Goal: Task Accomplishment & Management: Complete application form

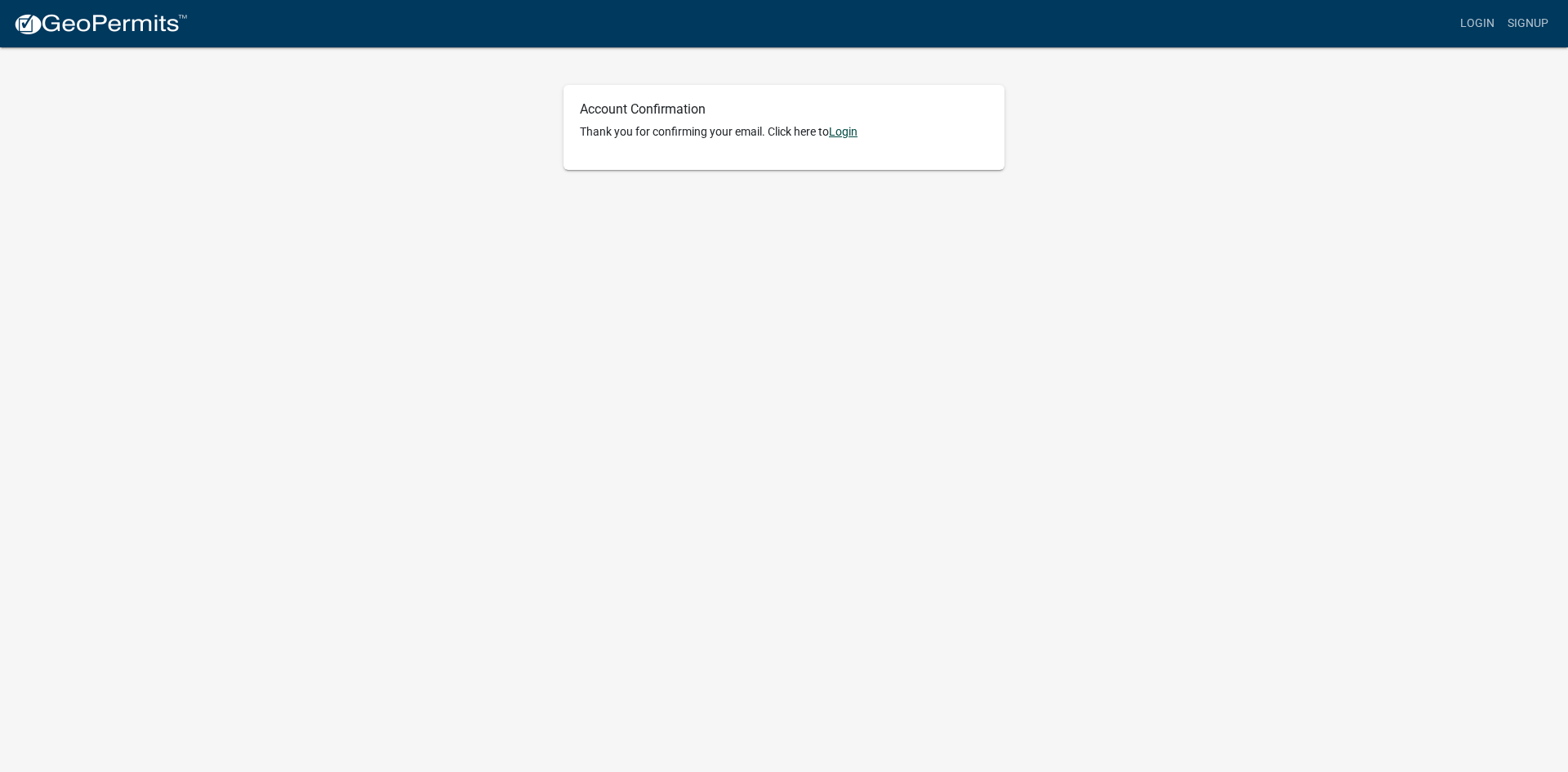
click at [838, 132] on link "Login" at bounding box center [843, 131] width 29 height 13
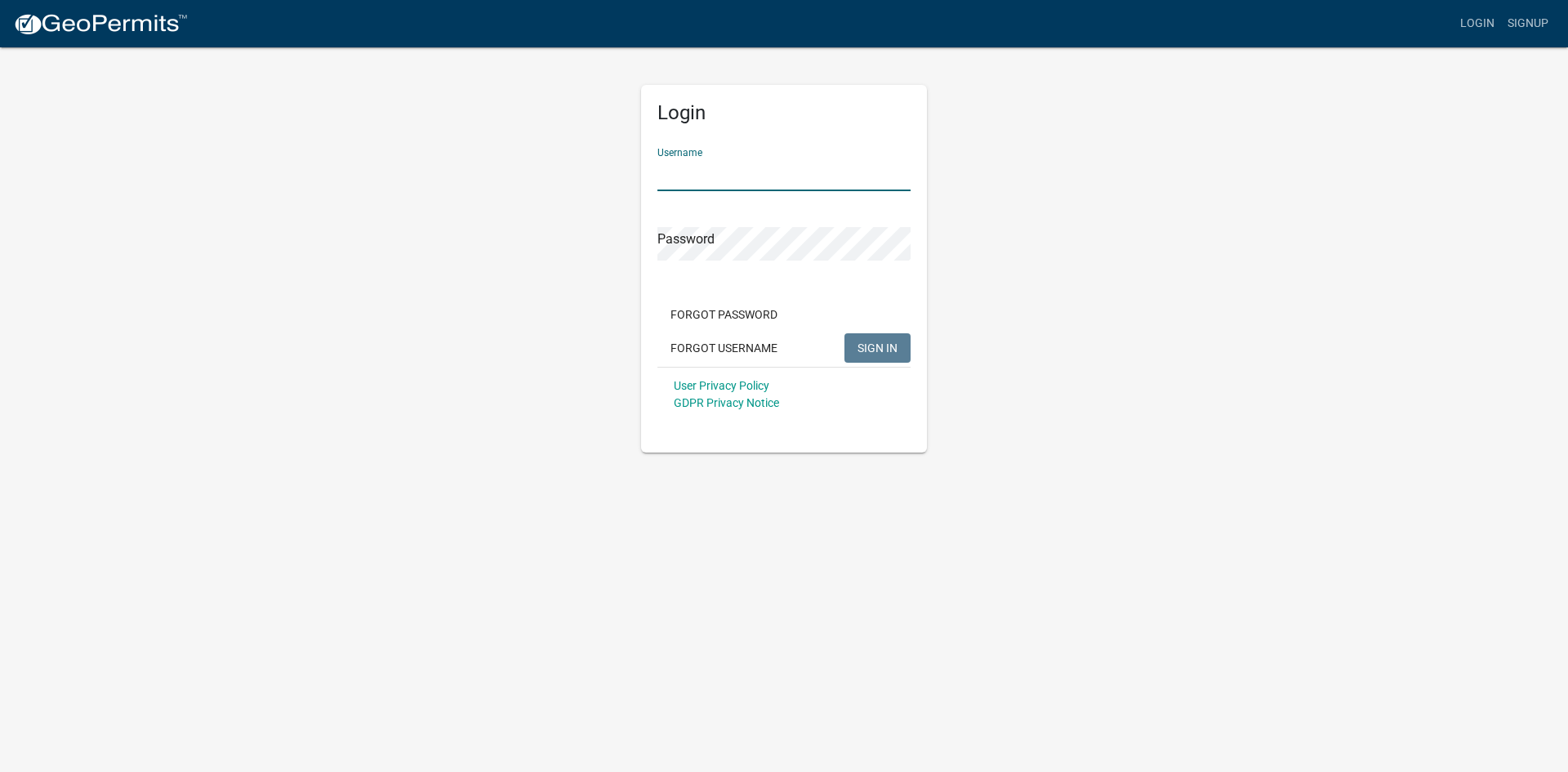
click at [784, 176] on input "Username" at bounding box center [784, 174] width 253 height 33
type input "B"
click at [845, 333] on button "SIGN IN" at bounding box center [878, 347] width 67 height 30
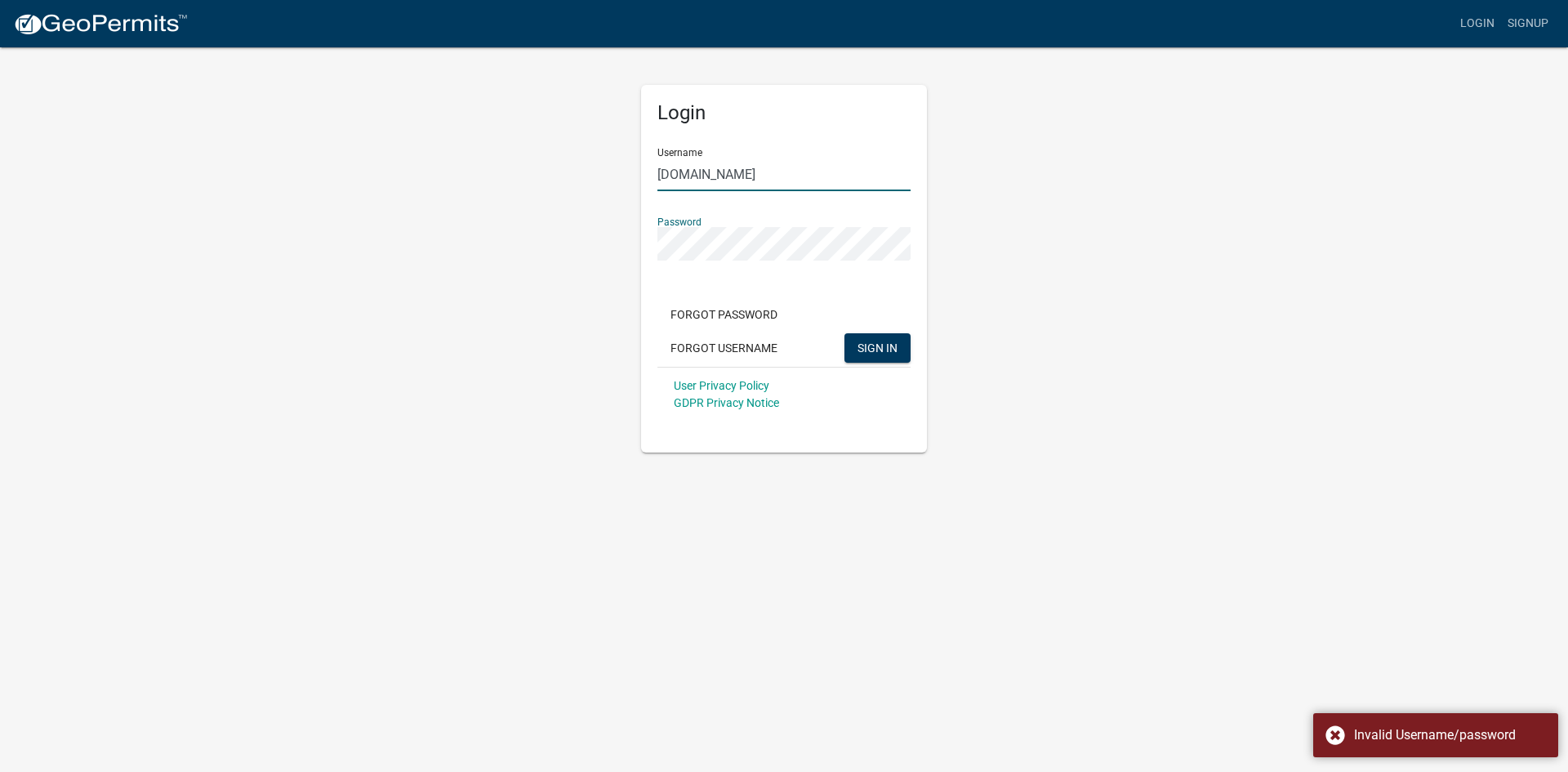
click at [861, 170] on input "SouthernLivingCustomHomes.com" at bounding box center [784, 174] width 253 height 33
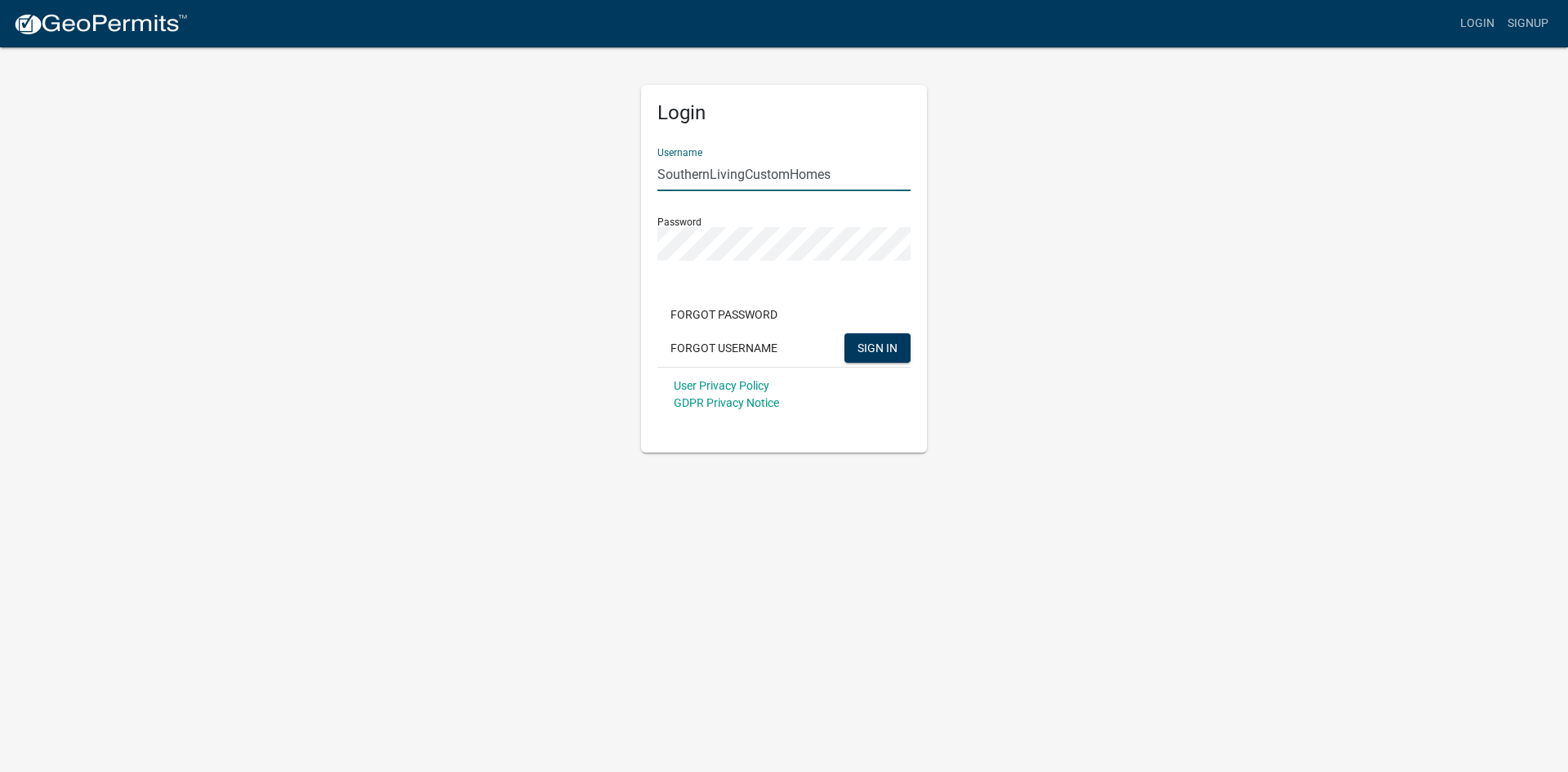
type input "SouthernLivingCustomHomes"
click at [845, 333] on button "SIGN IN" at bounding box center [878, 347] width 67 height 30
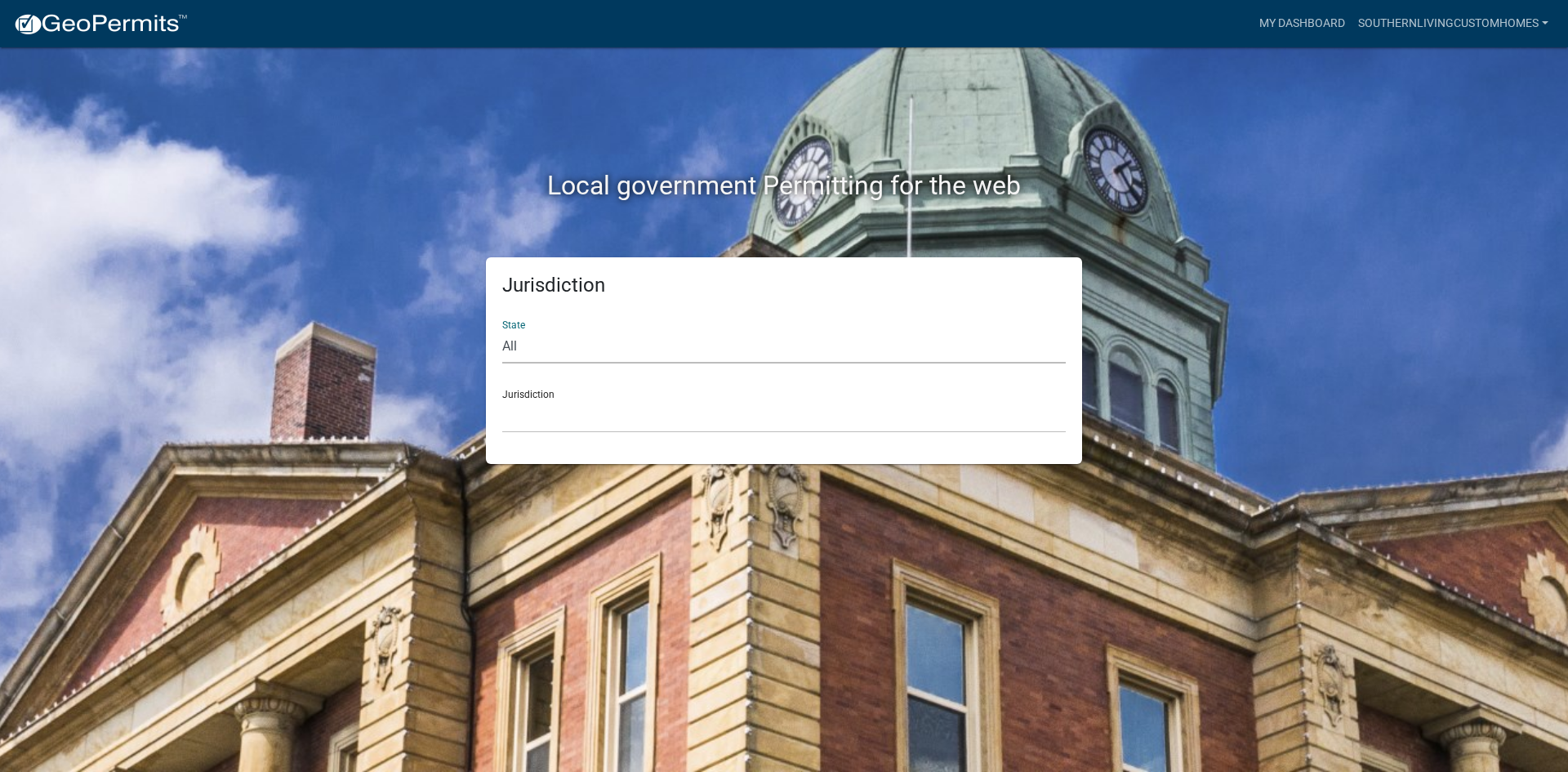
click at [593, 350] on select "All Colorado Georgia Indiana Iowa Kansas Minnesota Ohio South Carolina Wisconsin" at bounding box center [784, 346] width 563 height 33
select select "Georgia"
click at [502, 330] on select "All Colorado Georgia Indiana Iowa Kansas Minnesota Ohio South Carolina Wisconsin" at bounding box center [784, 346] width 563 height 33
drag, startPoint x: 593, startPoint y: 363, endPoint x: 570, endPoint y: 413, distance: 55.0
click at [570, 413] on select "Cook County, Georgia Crawford County, Georgia Gilmer County, Georgia Haralson C…" at bounding box center [784, 416] width 563 height 33
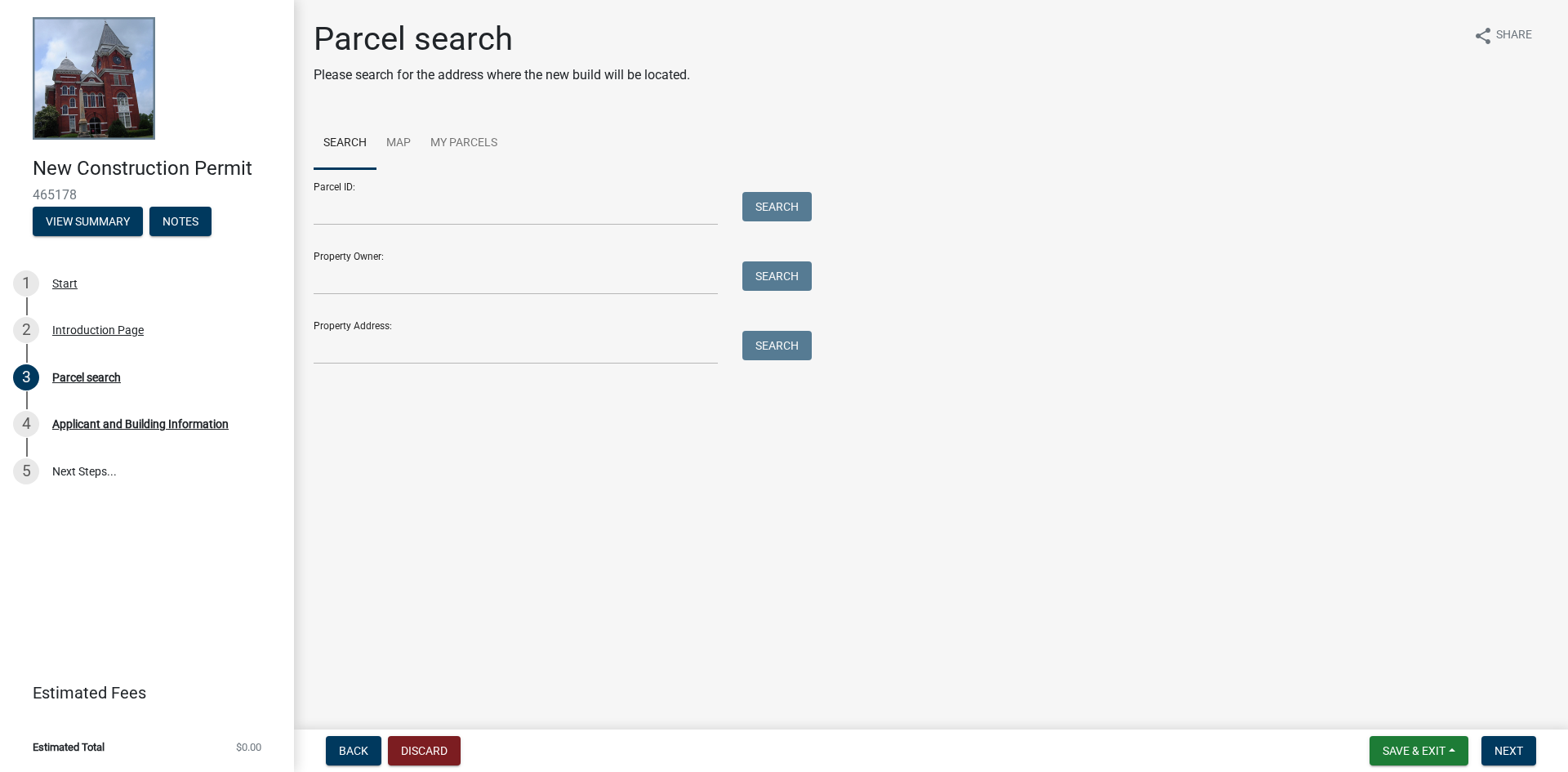
click at [454, 297] on form "Parcel ID: Search Property Owner: Search Property Address: Search" at bounding box center [559, 266] width 490 height 195
click at [574, 328] on div "Property Address: Search" at bounding box center [559, 336] width 490 height 57
click at [556, 346] on input "Property Address:" at bounding box center [515, 347] width 404 height 33
click at [553, 346] on input "Property Address:" at bounding box center [515, 347] width 404 height 33
click at [571, 298] on form "Parcel ID: Search Property Owner: Search Property Address: Search" at bounding box center [559, 266] width 490 height 195
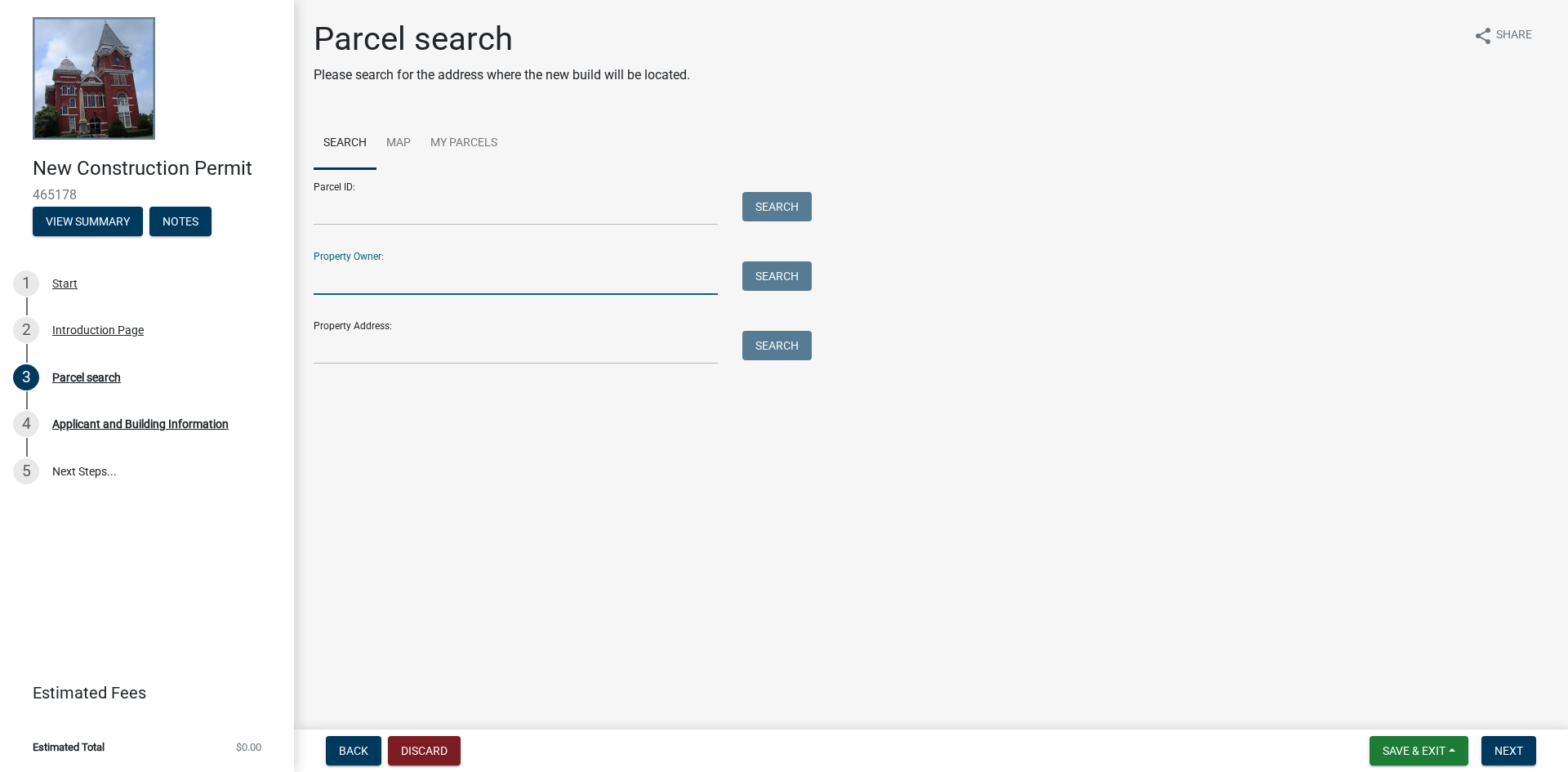
click at [571, 280] on input "Property Owner:" at bounding box center [515, 278] width 404 height 33
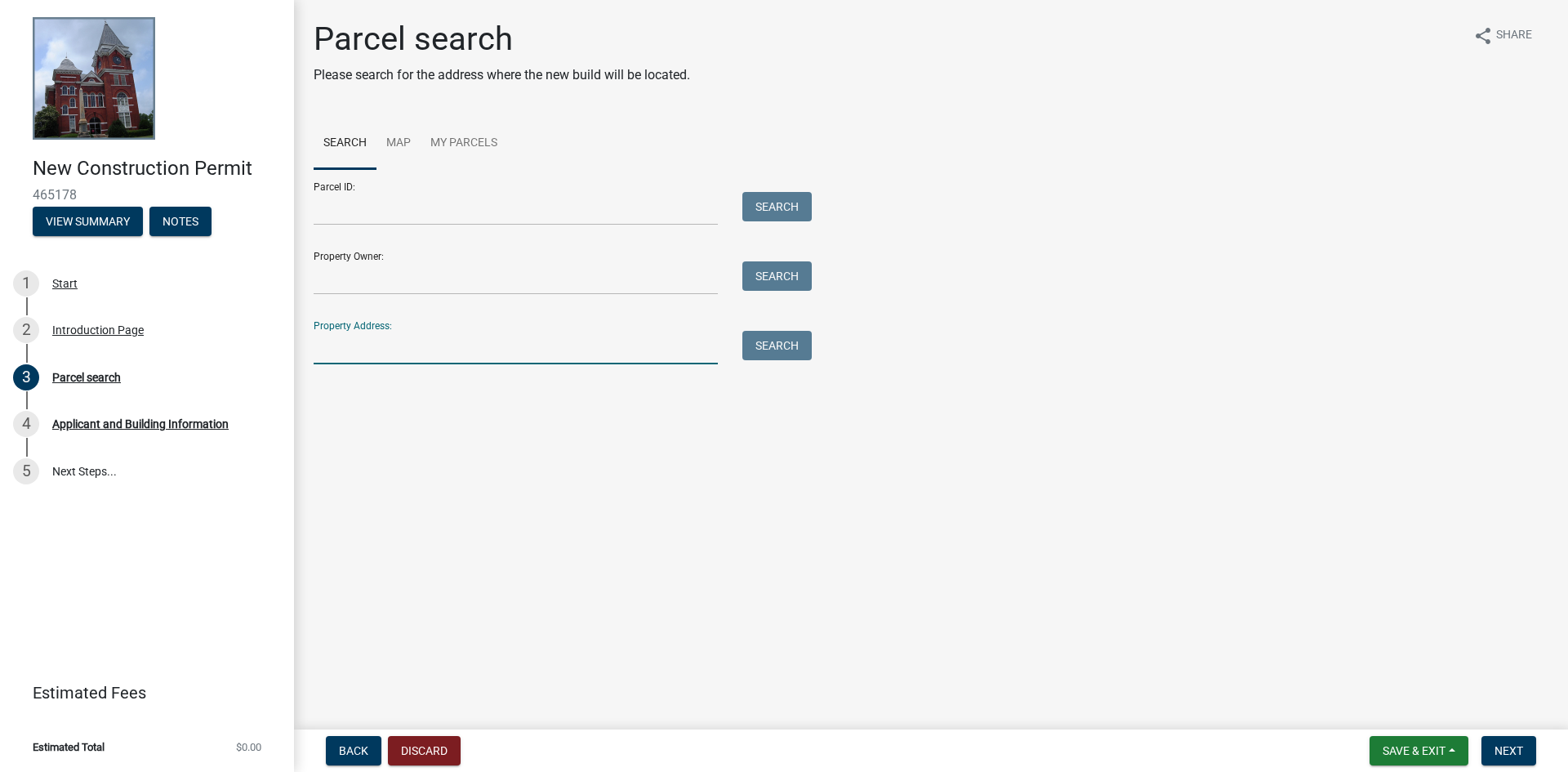
click at [490, 341] on input "Property Address:" at bounding box center [515, 347] width 404 height 33
click at [456, 278] on input "Property Owner:" at bounding box center [515, 278] width 404 height 33
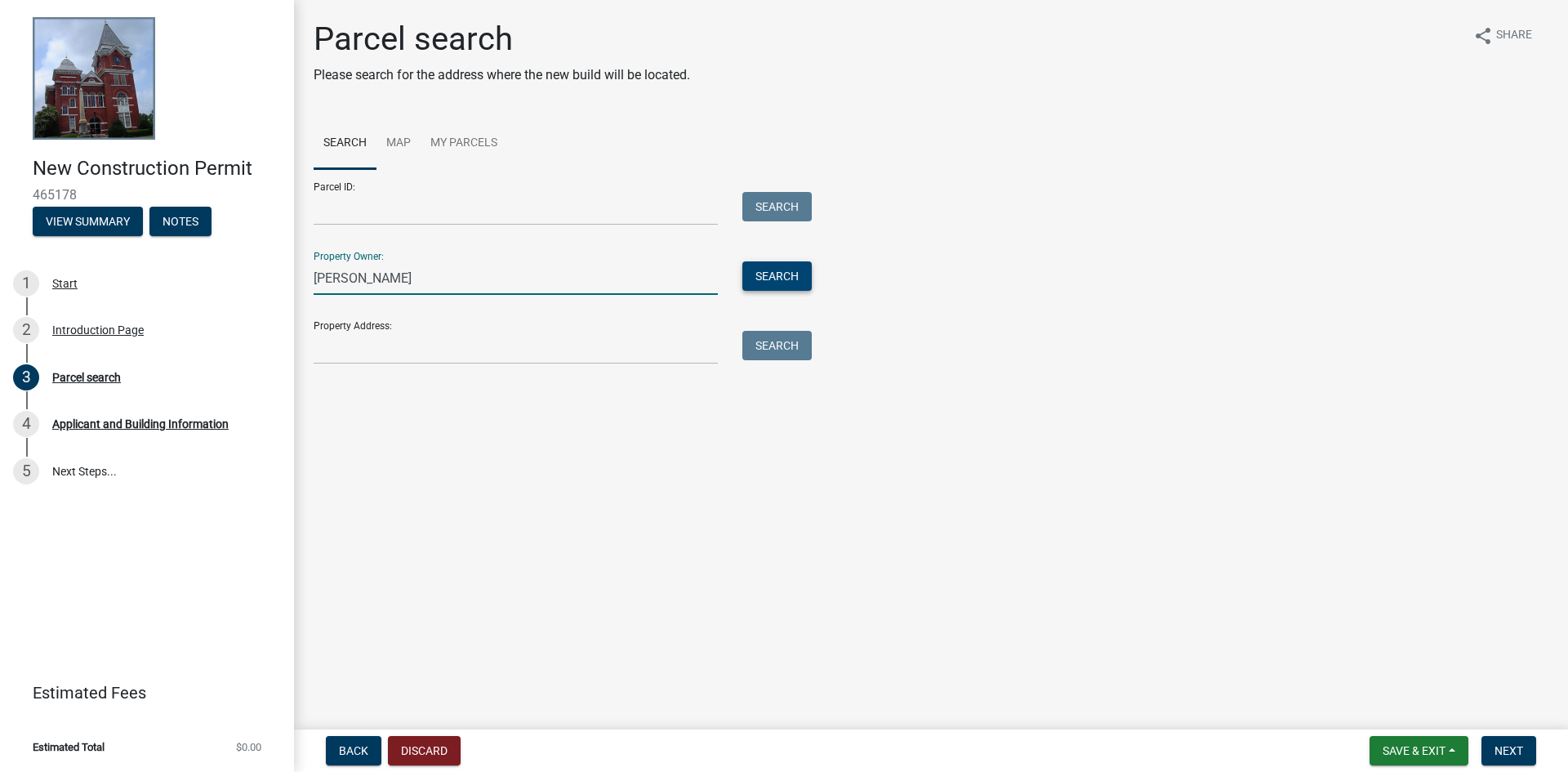
type input "[PERSON_NAME]"
click at [769, 276] on button "Search" at bounding box center [776, 276] width 69 height 30
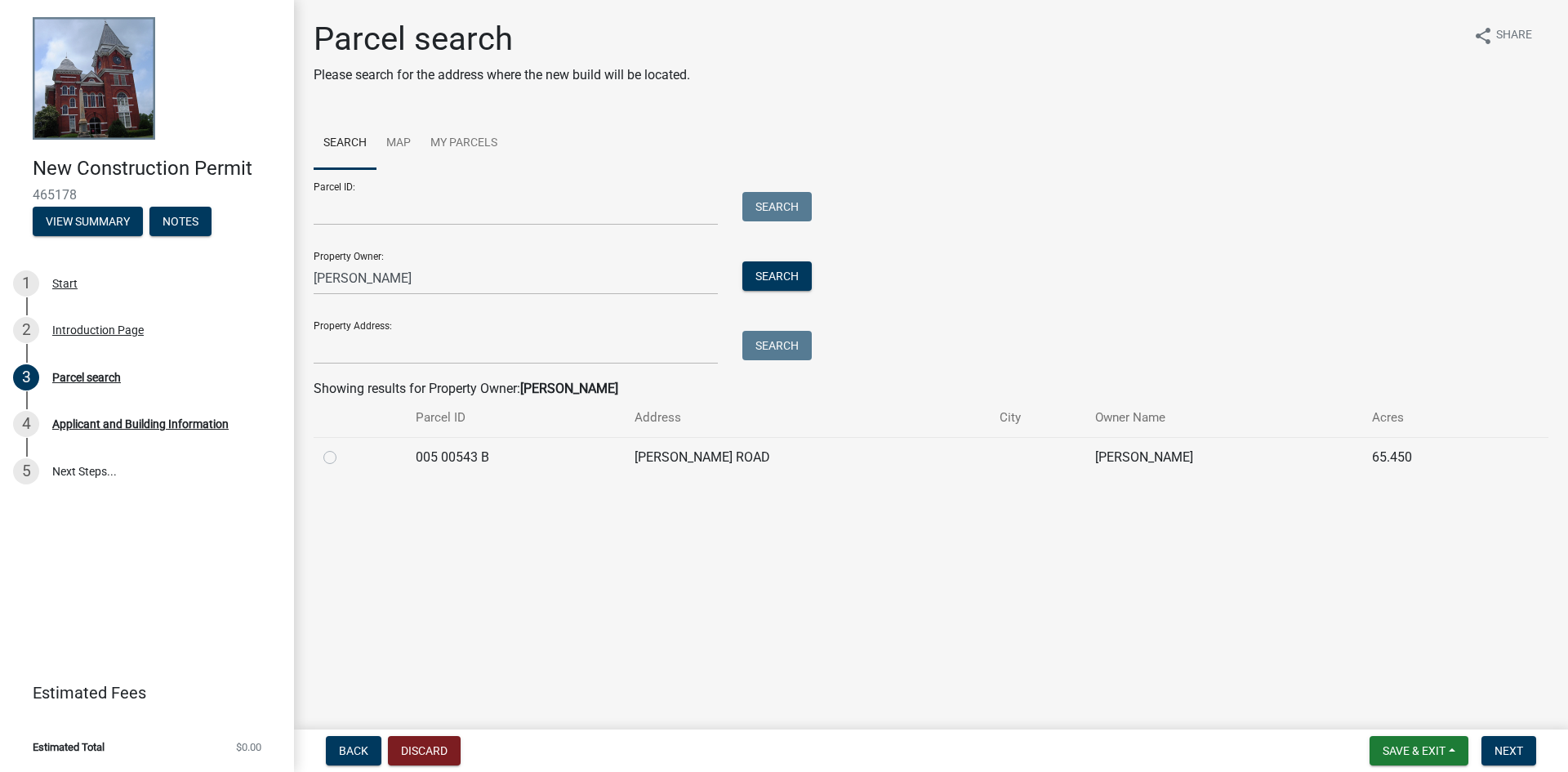
click at [697, 467] on td "[PERSON_NAME] ROAD" at bounding box center [807, 457] width 365 height 40
click at [318, 458] on td at bounding box center [360, 457] width 93 height 40
click at [343, 447] on label at bounding box center [343, 447] width 0 height 0
click at [343, 458] on B "radio" at bounding box center [348, 453] width 11 height 11
radio B "true"
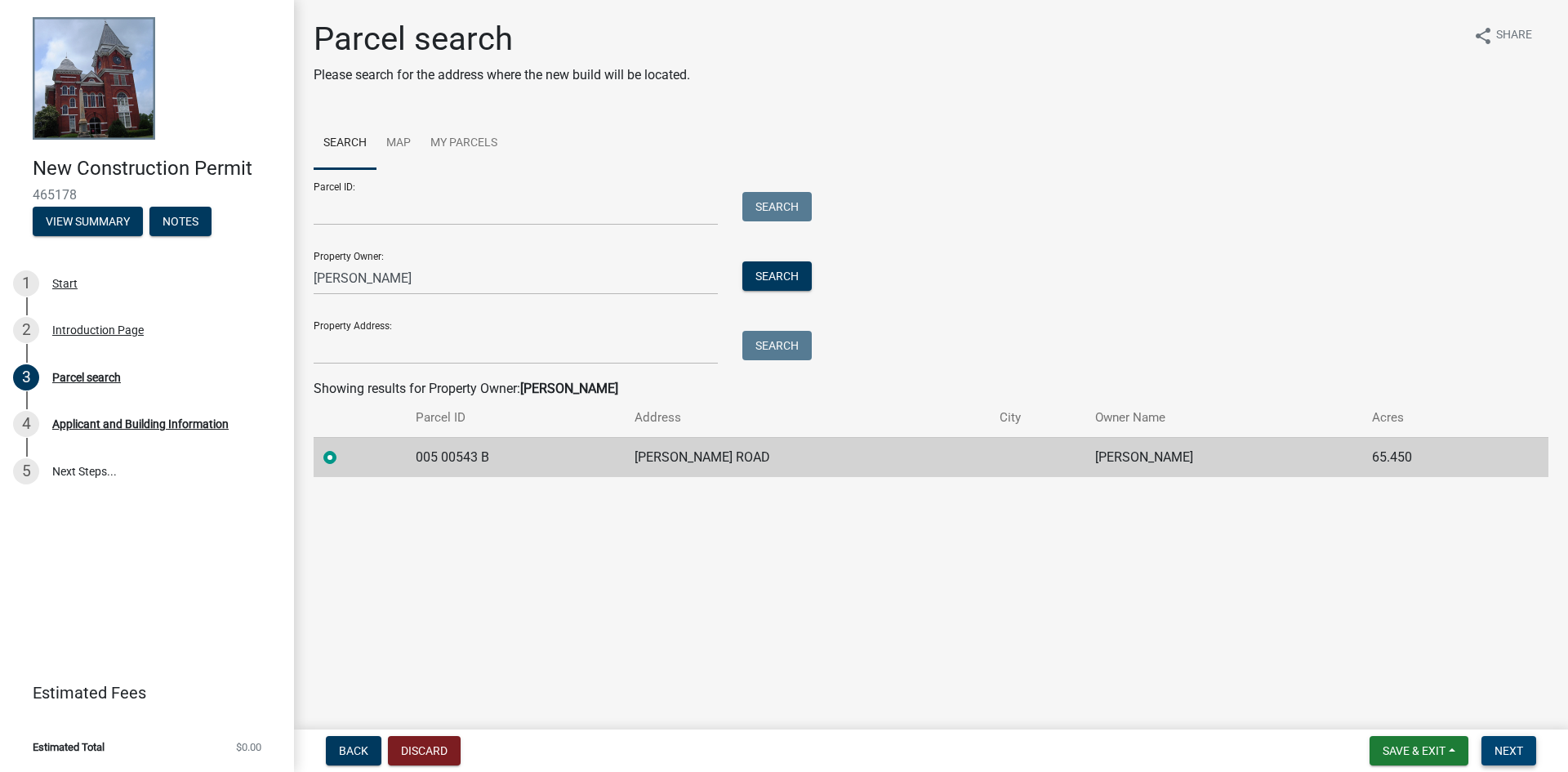
click at [1504, 754] on span "Next" at bounding box center [1509, 750] width 29 height 13
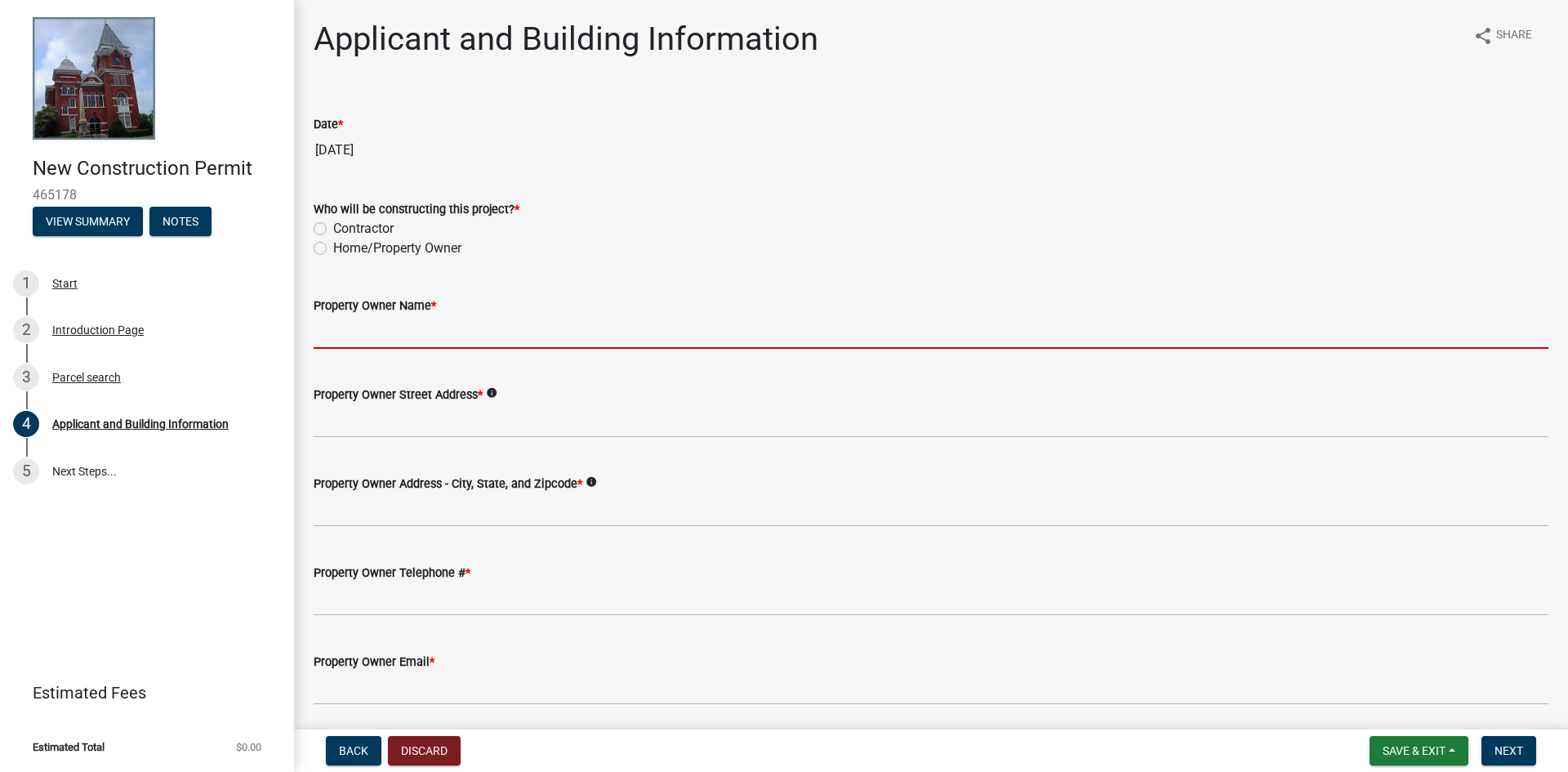
click at [525, 344] on input "Property Owner Name *" at bounding box center [931, 331] width 1235 height 33
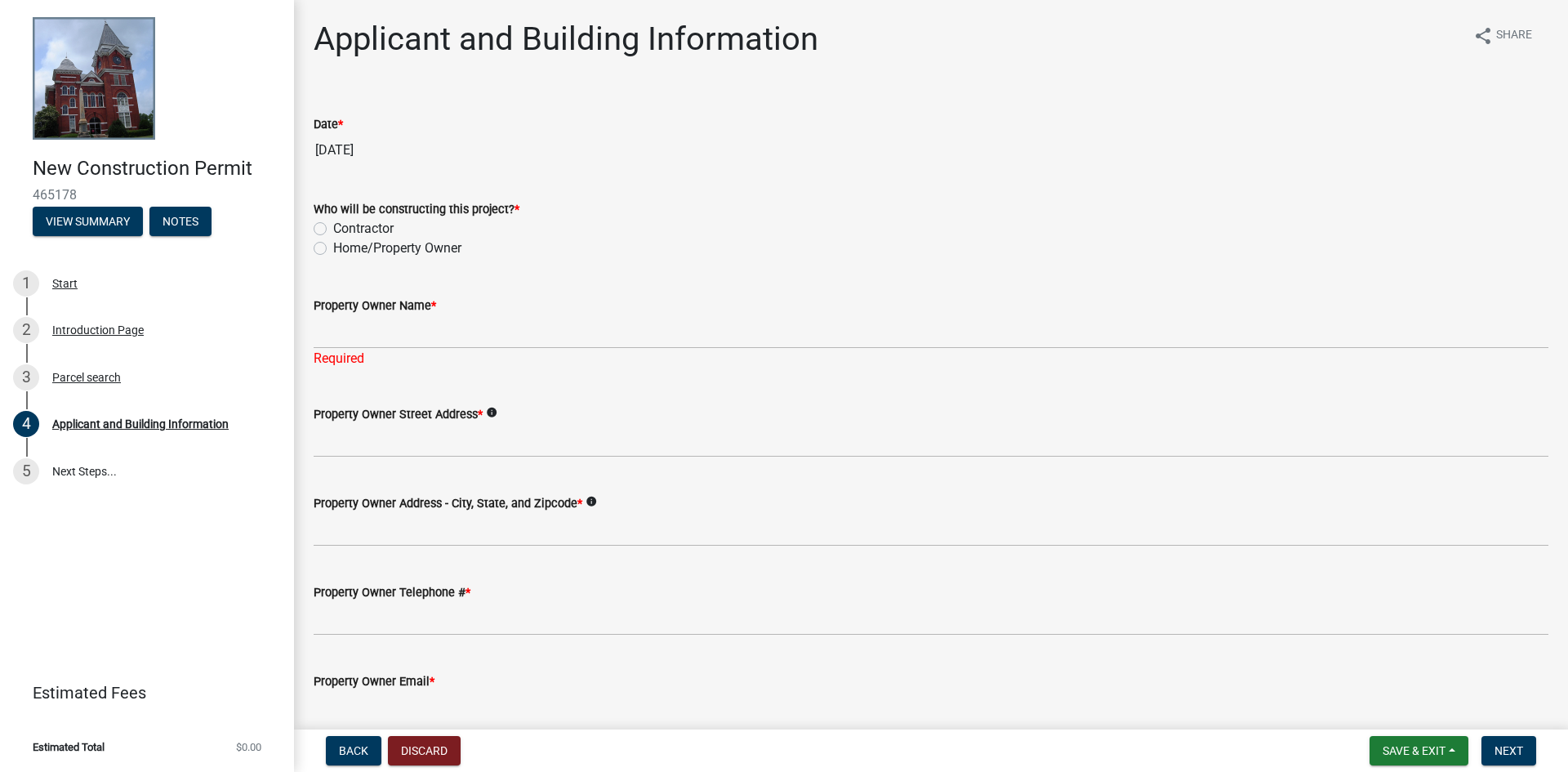
click at [357, 224] on label "Contractor" at bounding box center [363, 229] width 60 height 20
click at [344, 224] on input "Contractor" at bounding box center [338, 224] width 11 height 11
radio input "true"
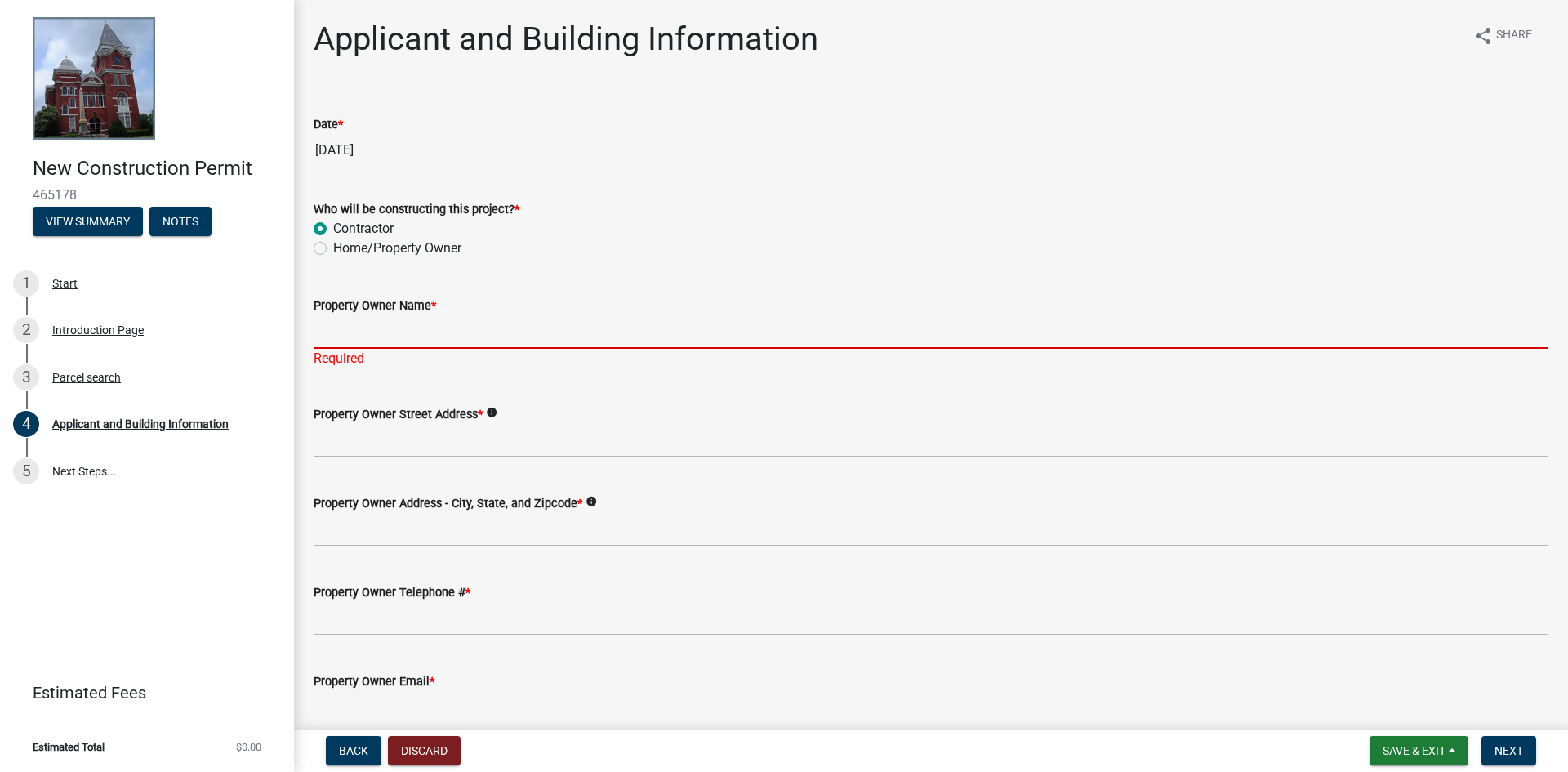
click at [391, 341] on input "Property Owner Name *" at bounding box center [931, 331] width 1235 height 33
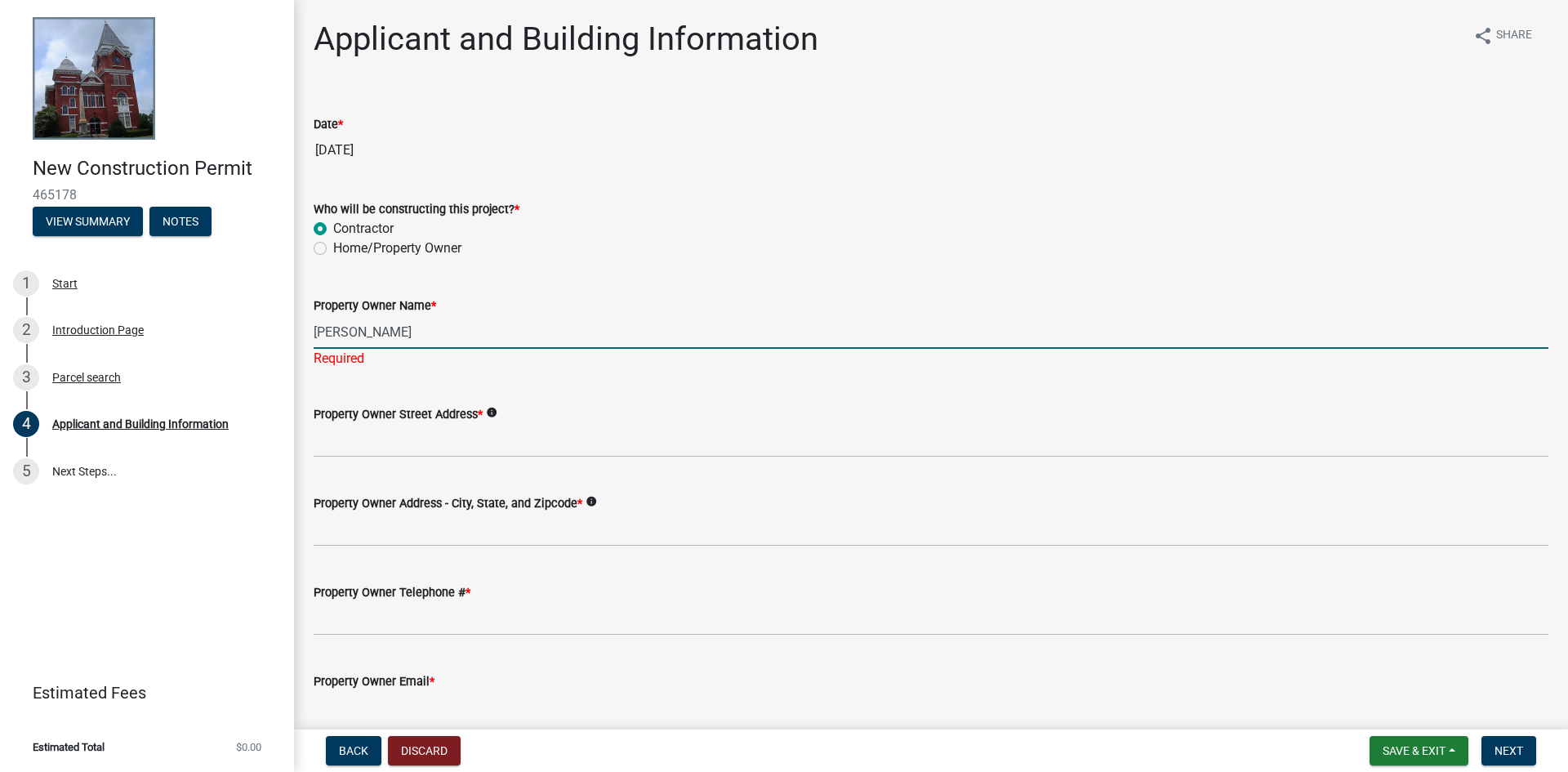
type input "[PERSON_NAME]"
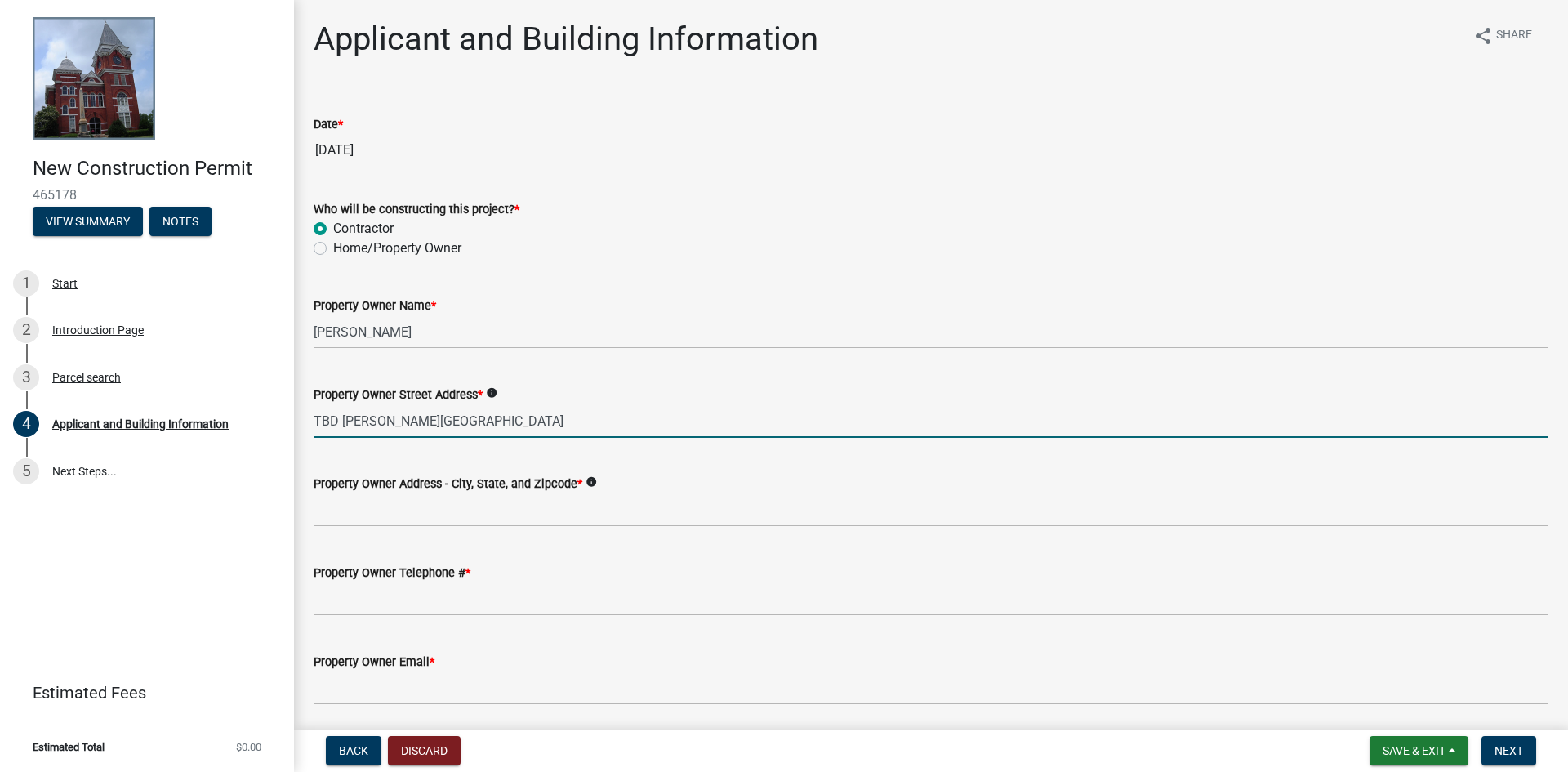
type input "TBD [PERSON_NAME][GEOGRAPHIC_DATA]"
click at [472, 419] on input "TBD [PERSON_NAME][GEOGRAPHIC_DATA]" at bounding box center [931, 420] width 1235 height 33
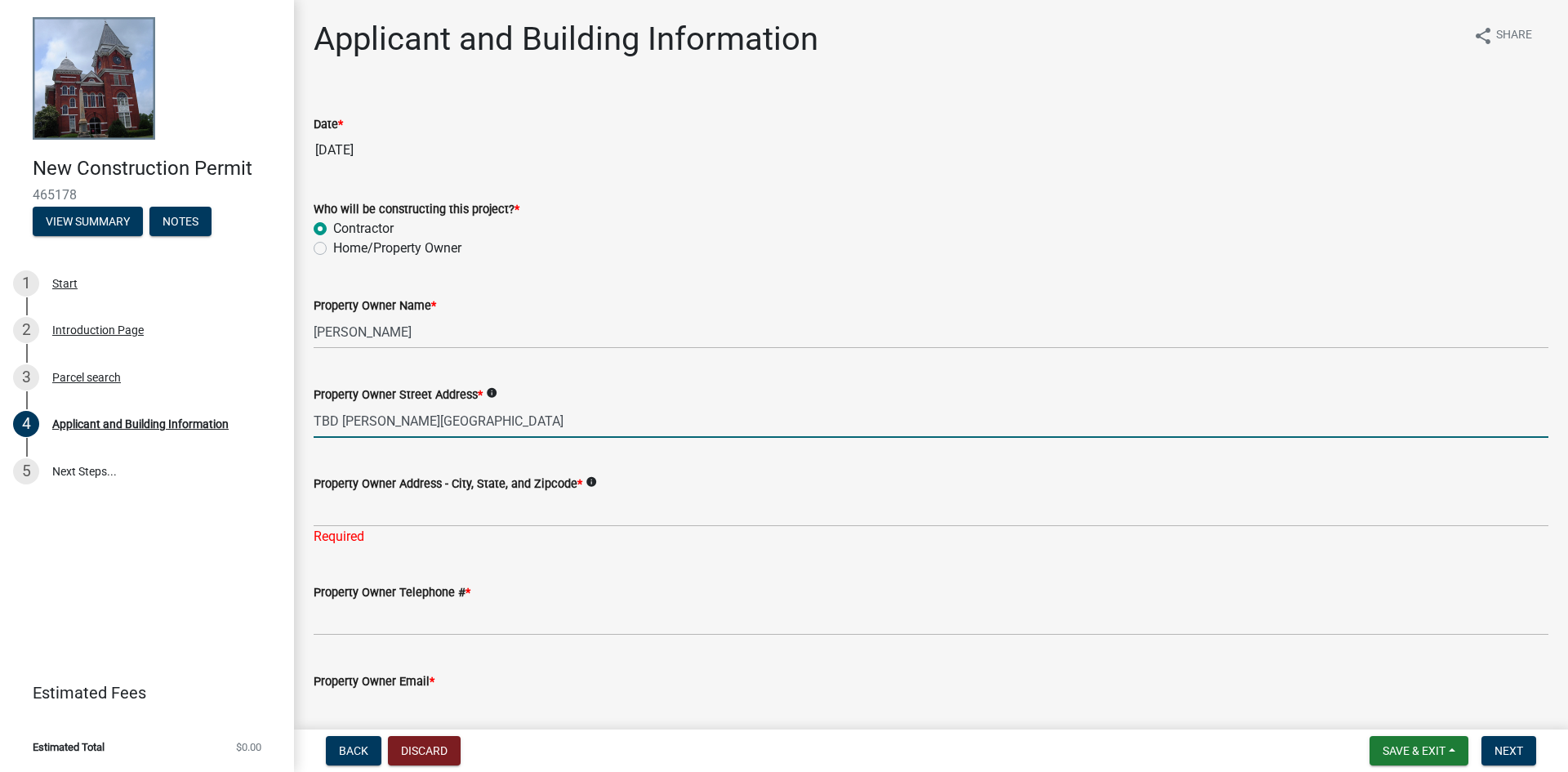
click at [472, 419] on input "TBD [PERSON_NAME][GEOGRAPHIC_DATA]" at bounding box center [931, 420] width 1235 height 33
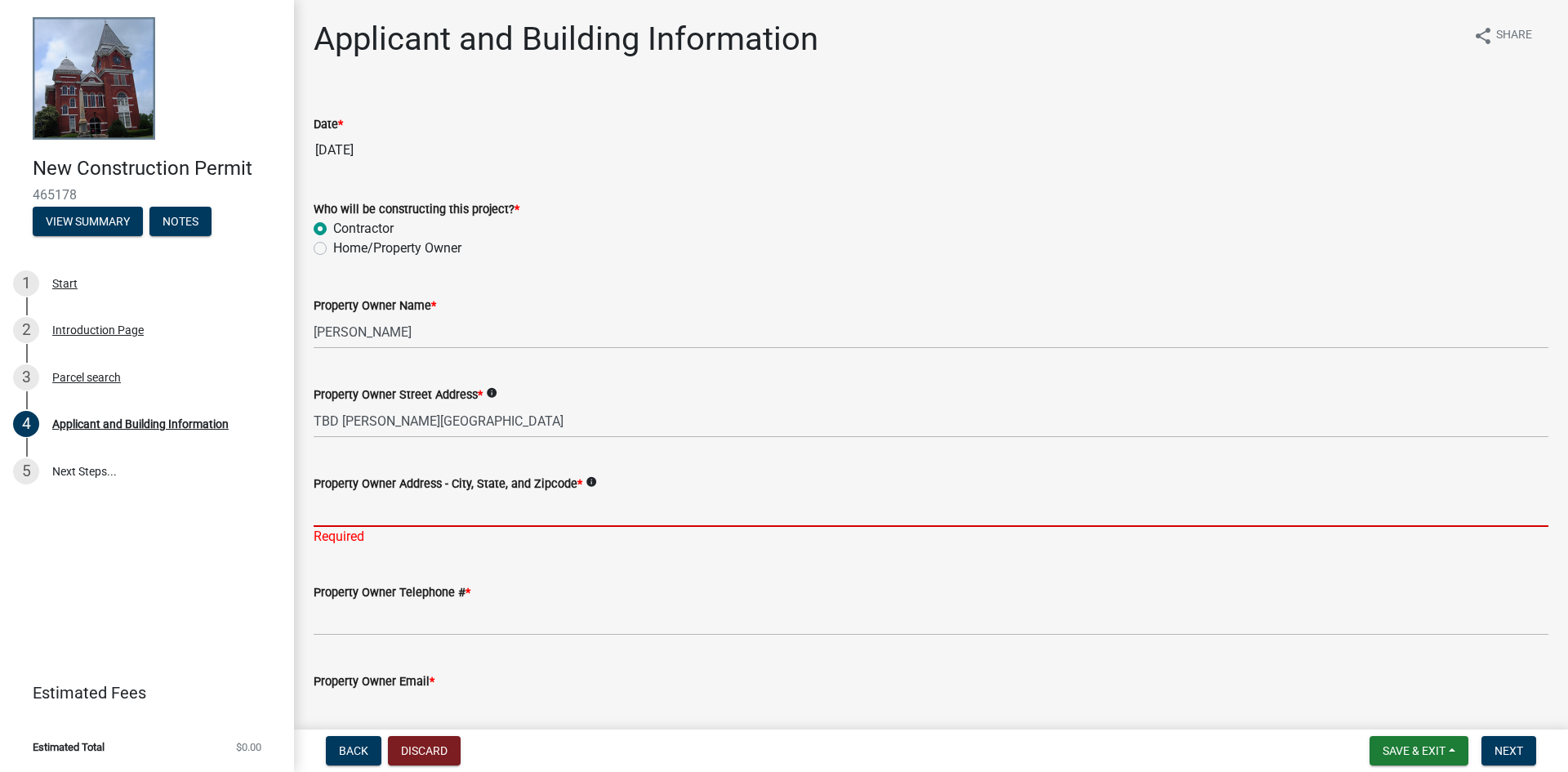
click at [390, 519] on input "Property Owner Address - City, State, and Zipcode *" at bounding box center [931, 509] width 1235 height 33
paste input "TBD [PERSON_NAME][GEOGRAPHIC_DATA]"
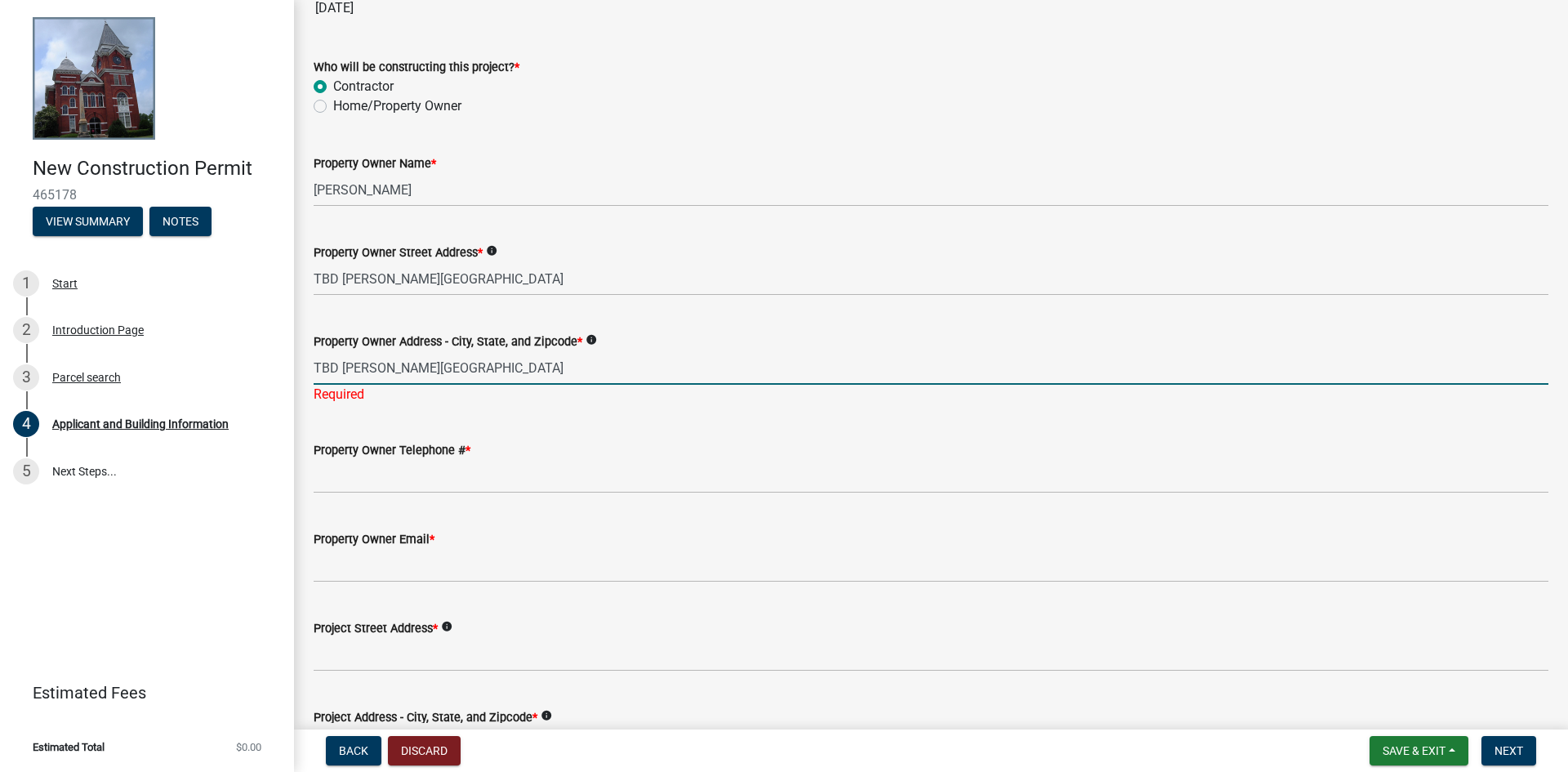
scroll to position [164, 0]
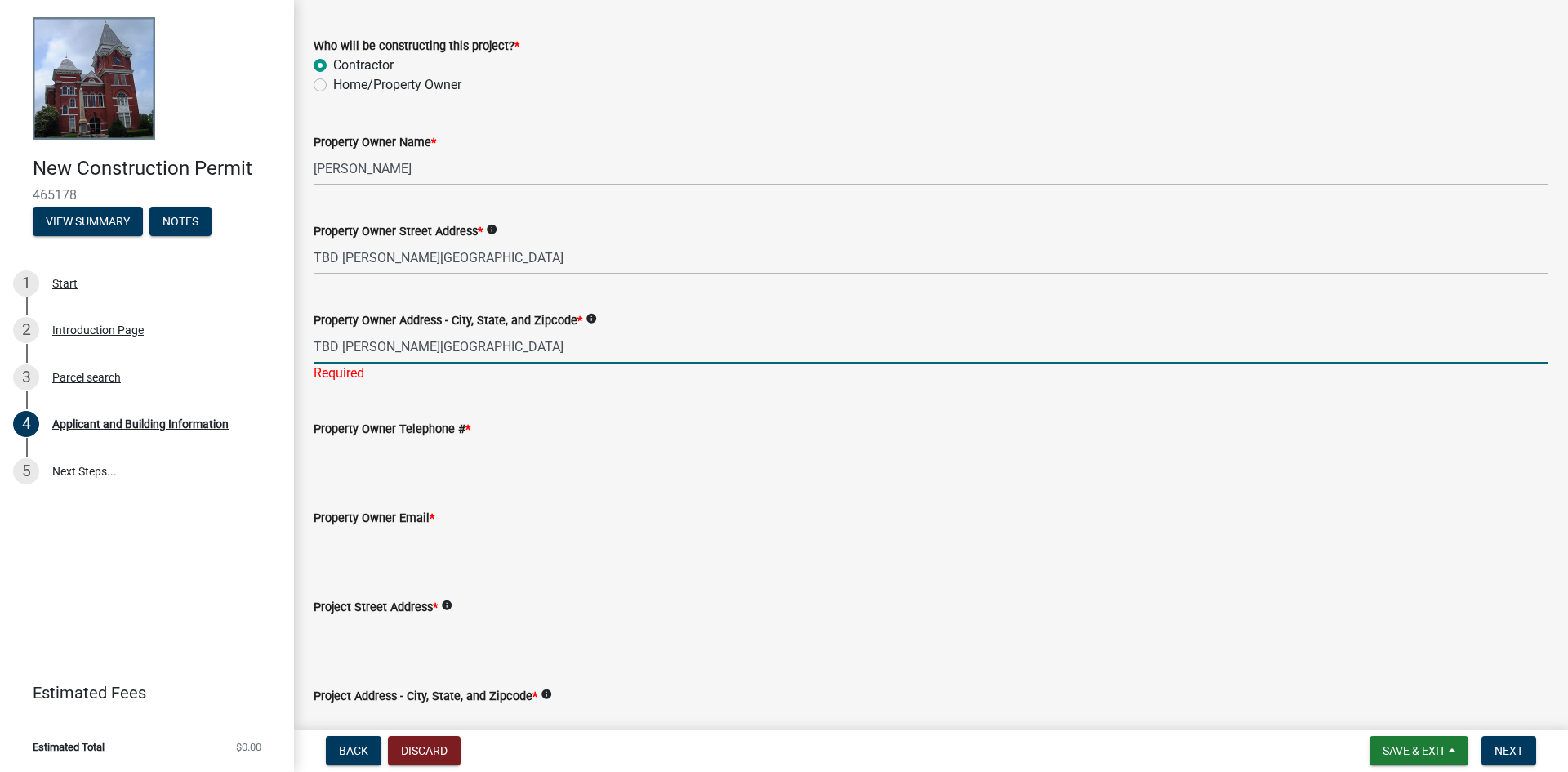
type input "TBD [PERSON_NAME][GEOGRAPHIC_DATA]"
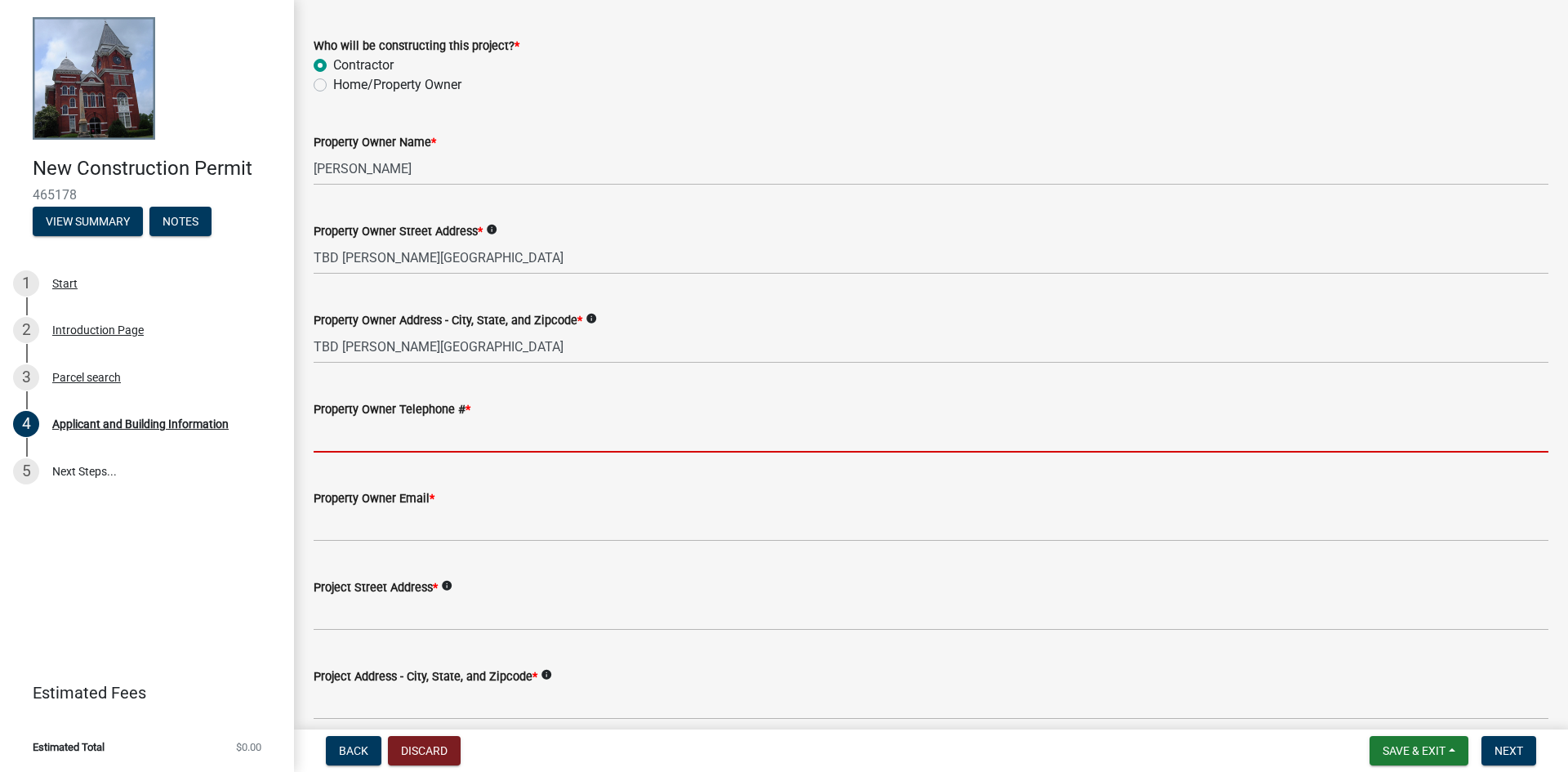
click at [460, 447] on input "Property Owner Telephone # *" at bounding box center [931, 435] width 1235 height 33
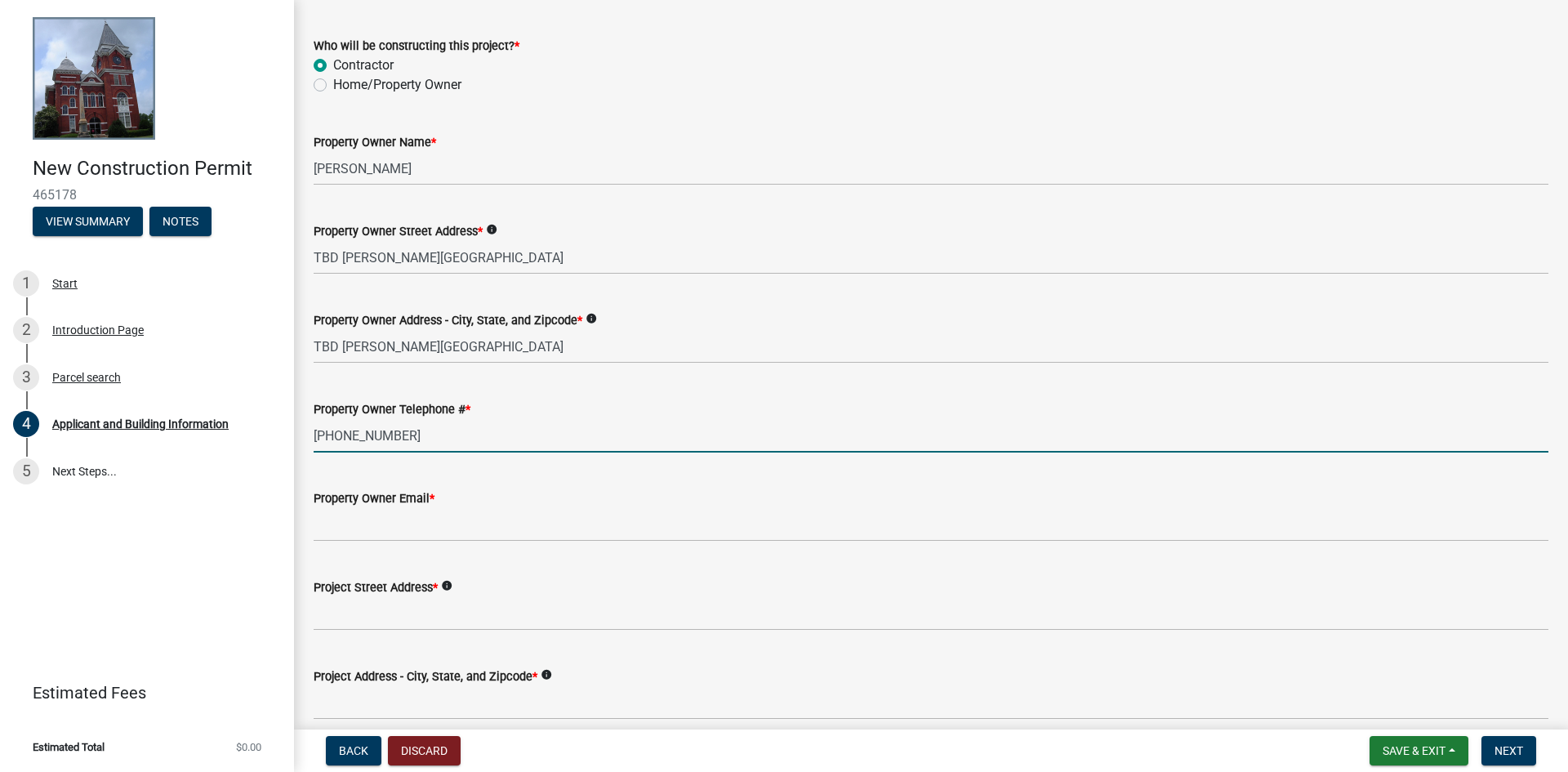
type input "[PHONE_NUMBER]"
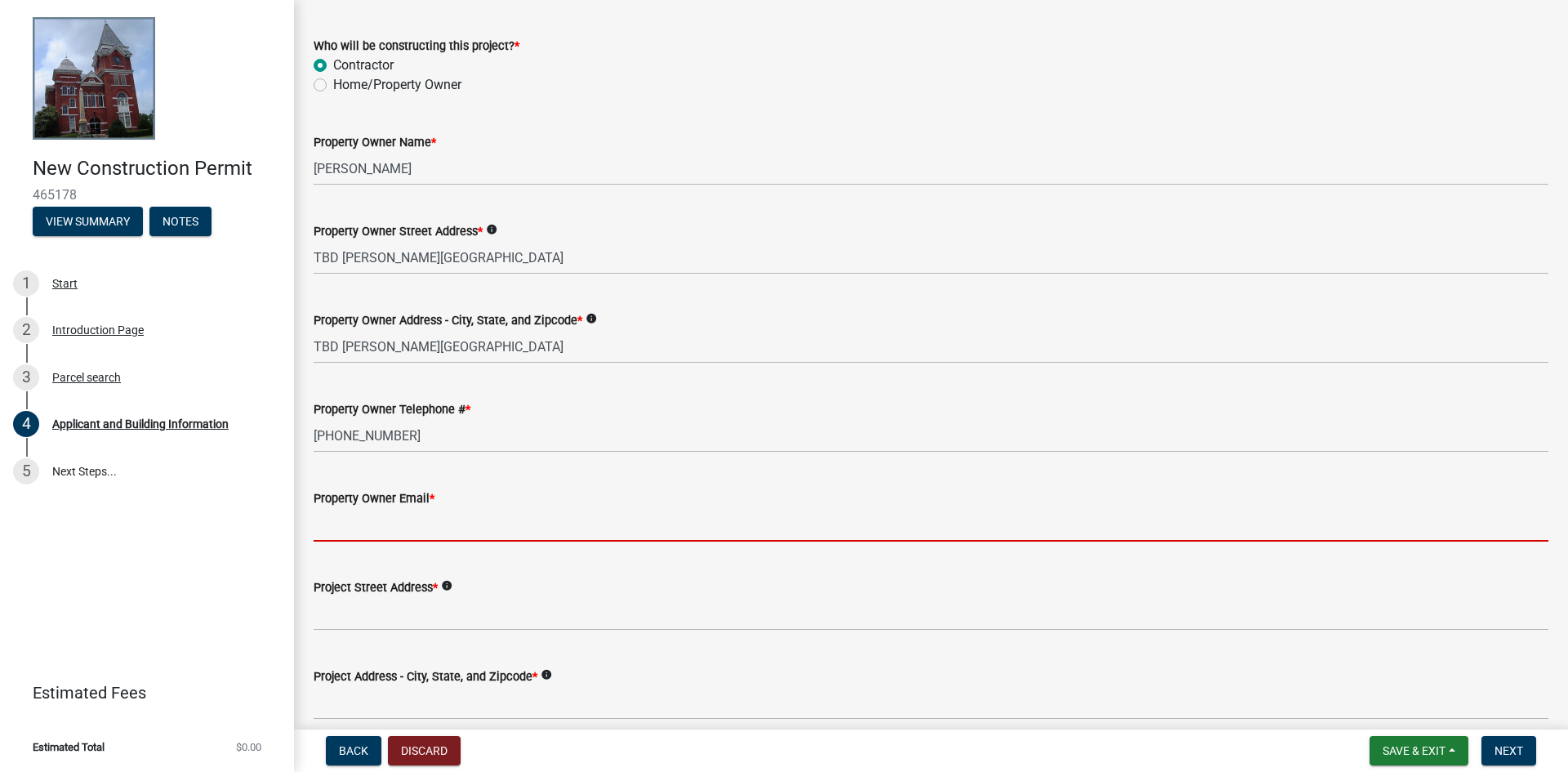
click at [384, 539] on input "Property Owner Email *" at bounding box center [931, 525] width 1235 height 33
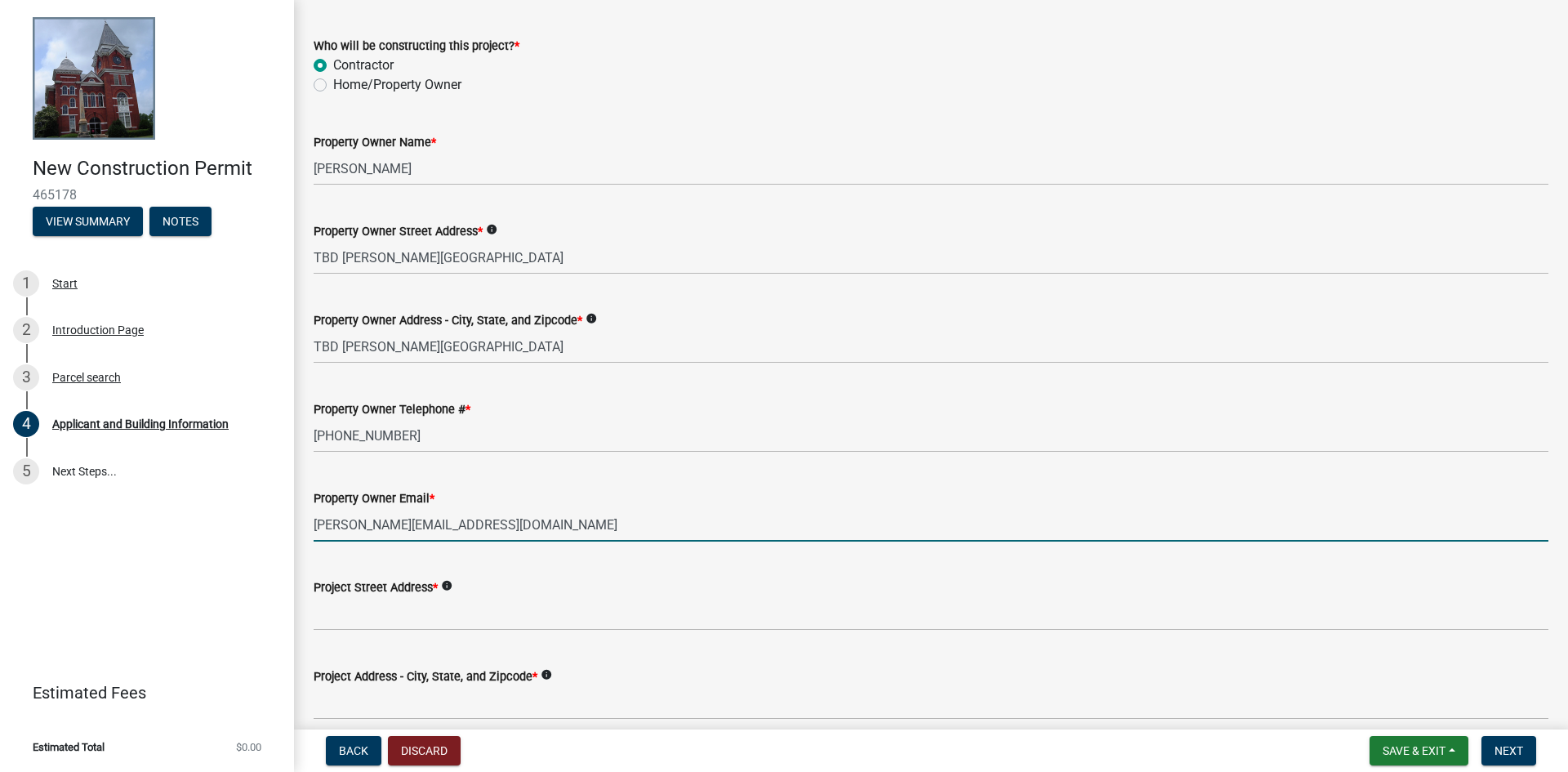
type input "[PERSON_NAME][EMAIL_ADDRESS][DOMAIN_NAME]"
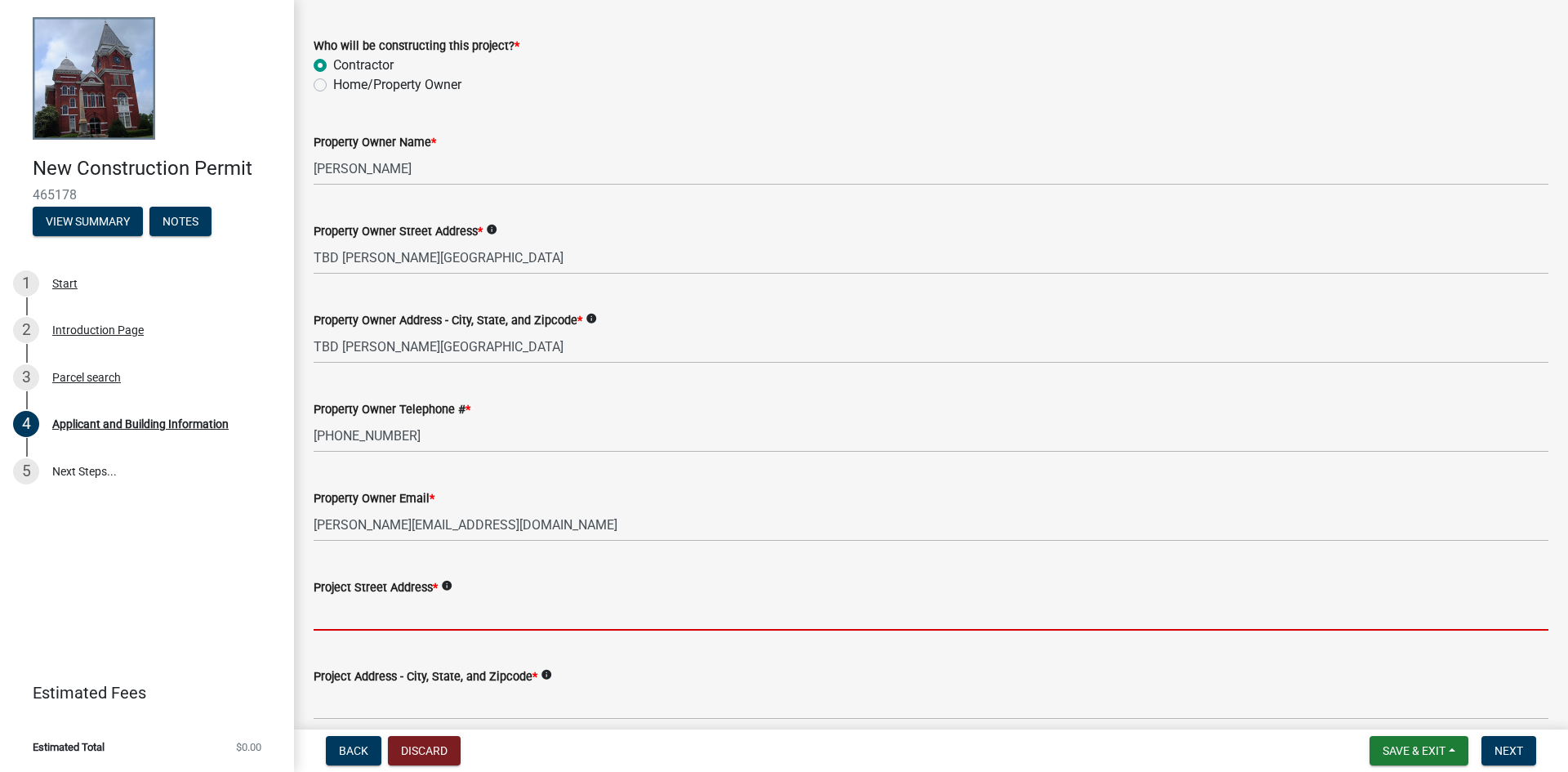
click at [426, 612] on input "Project Street Address *" at bounding box center [931, 614] width 1235 height 33
paste input "TBD [PERSON_NAME][GEOGRAPHIC_DATA]"
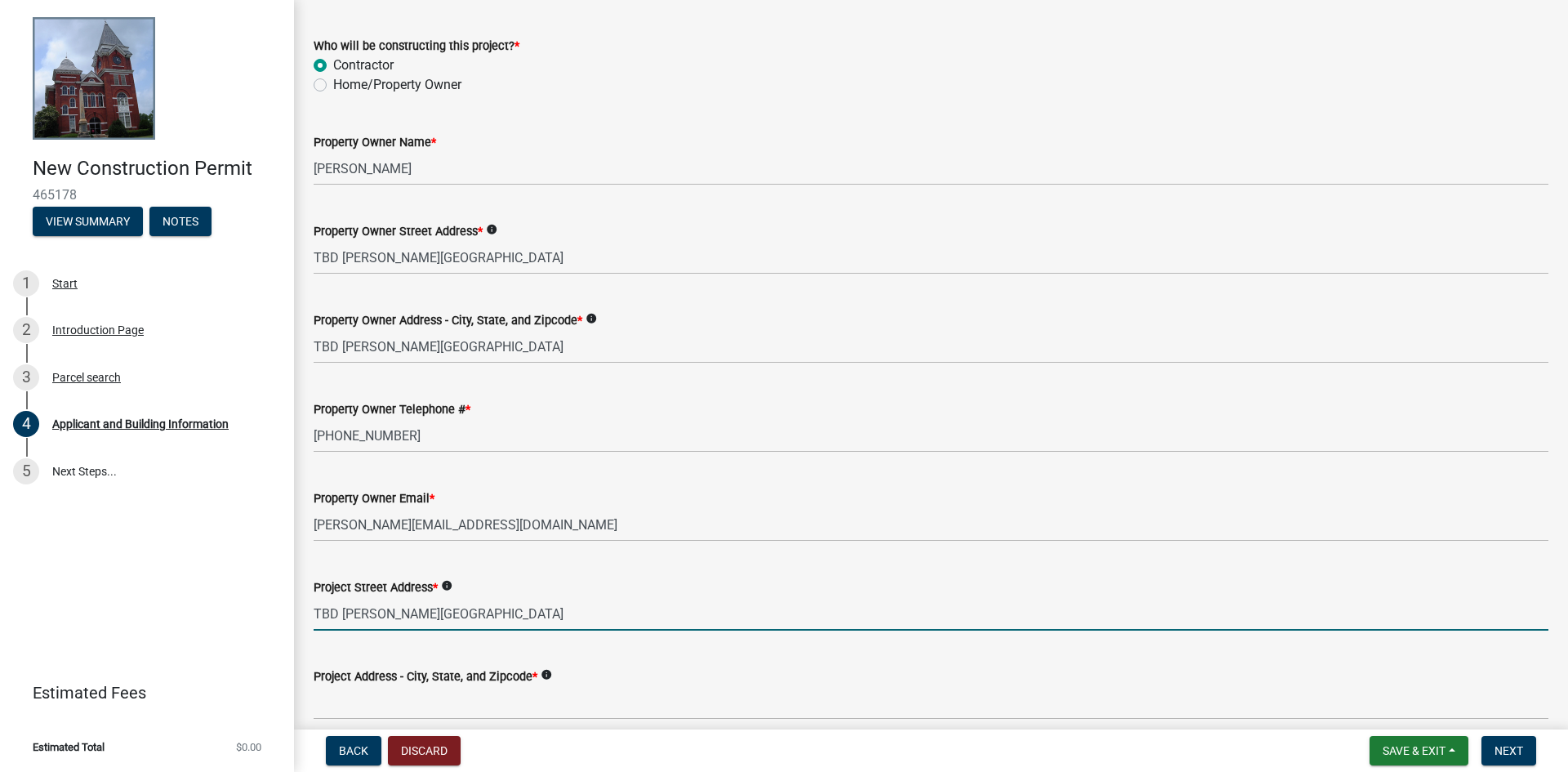
type input "TBD [PERSON_NAME][GEOGRAPHIC_DATA]"
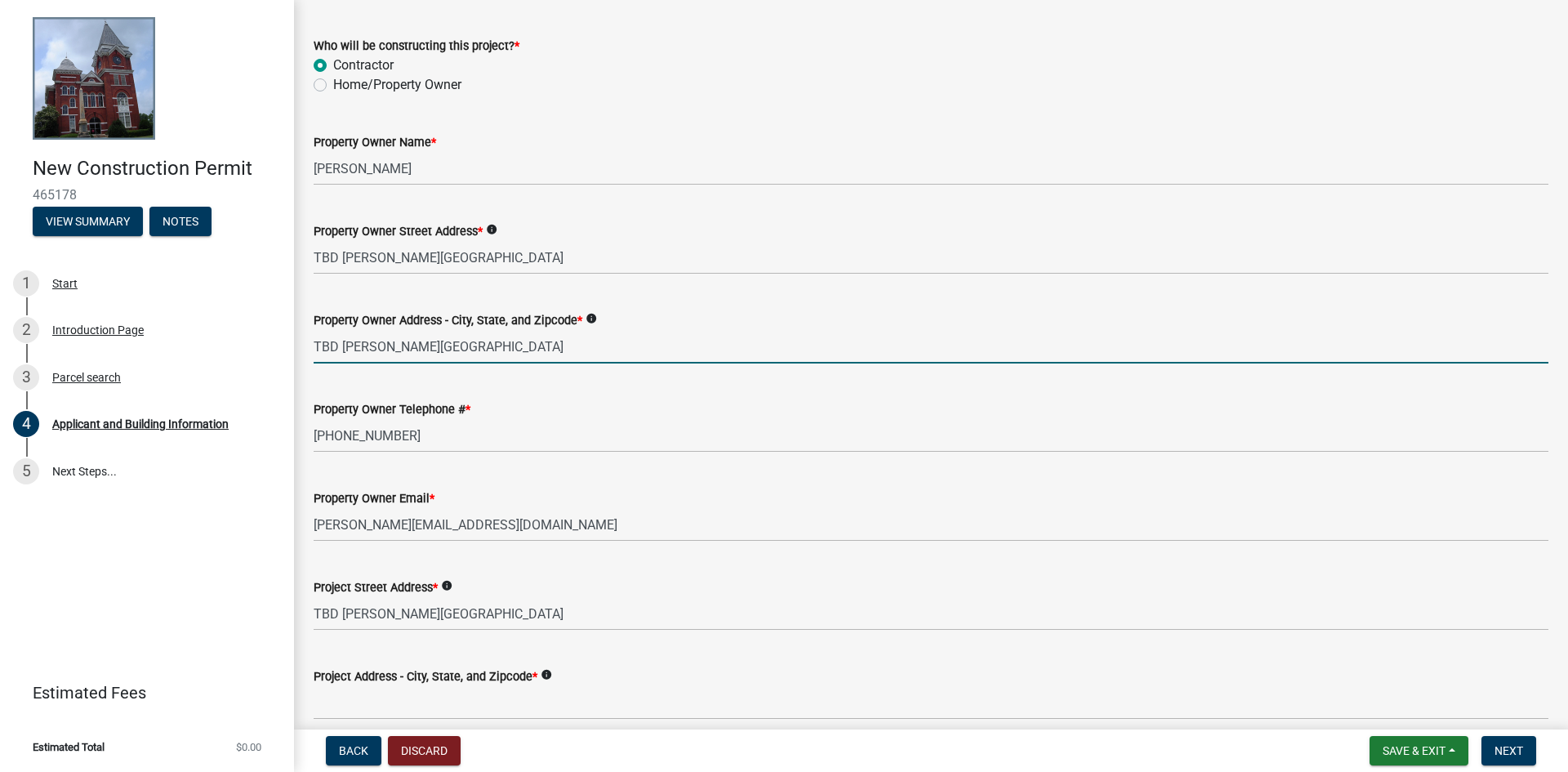
click at [444, 353] on input "TBD [PERSON_NAME][GEOGRAPHIC_DATA]" at bounding box center [931, 346] width 1235 height 33
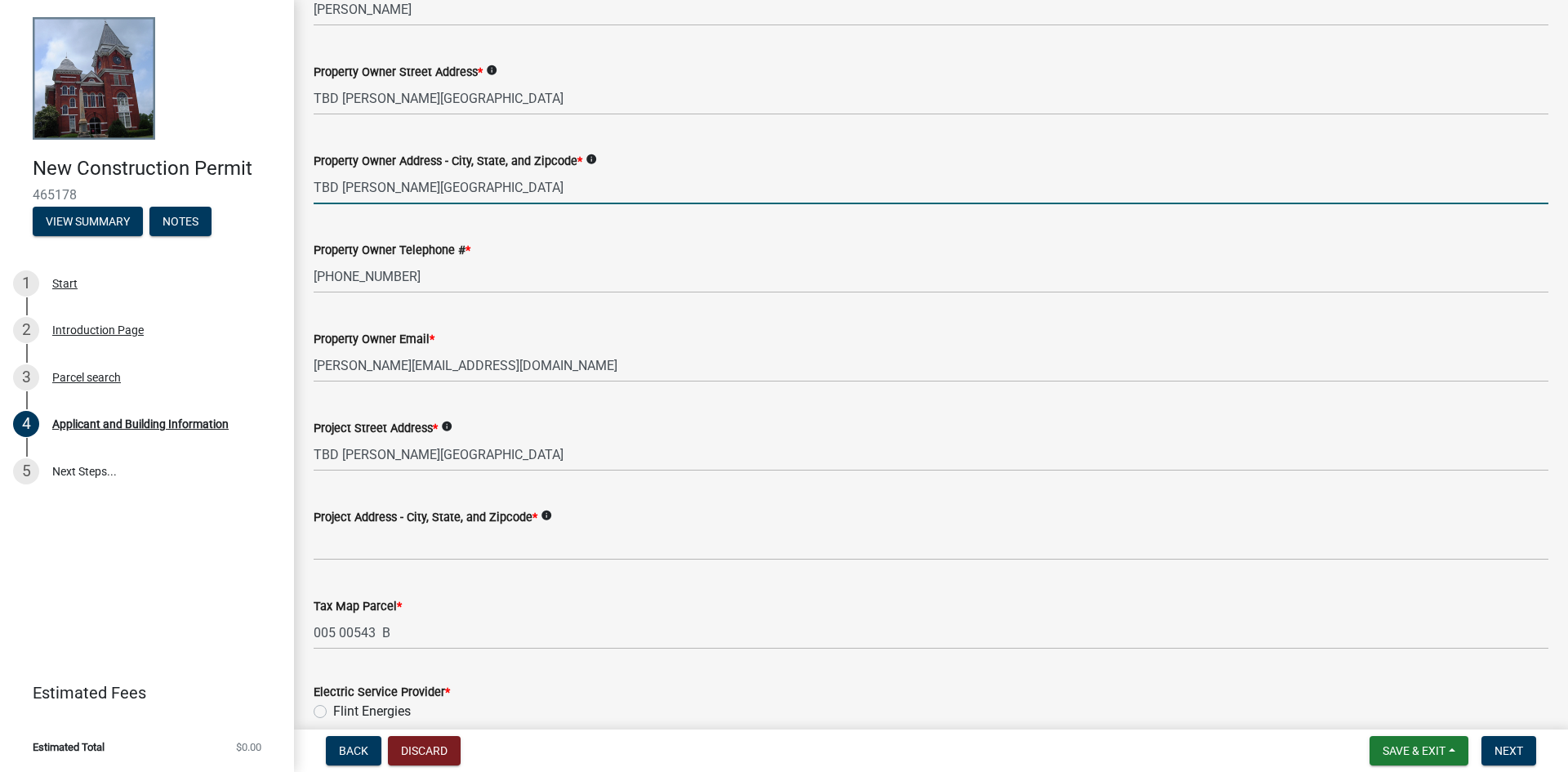
scroll to position [327, 0]
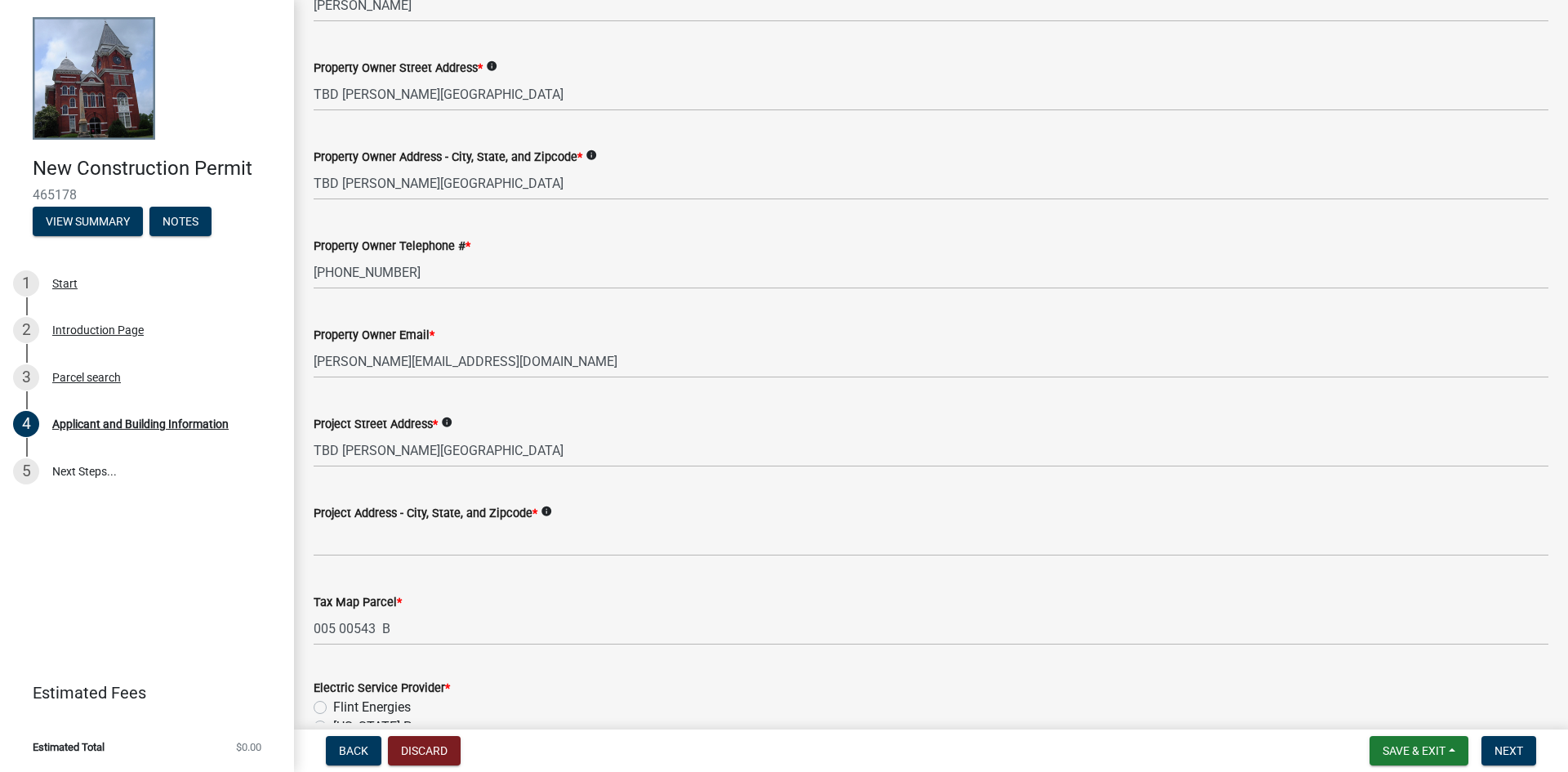
click at [488, 519] on label "Project Address - City, State, and Zipcode *" at bounding box center [426, 514] width 224 height 12
click at [488, 523] on input "Project Address - City, State, and Zipcode *" at bounding box center [931, 539] width 1235 height 33
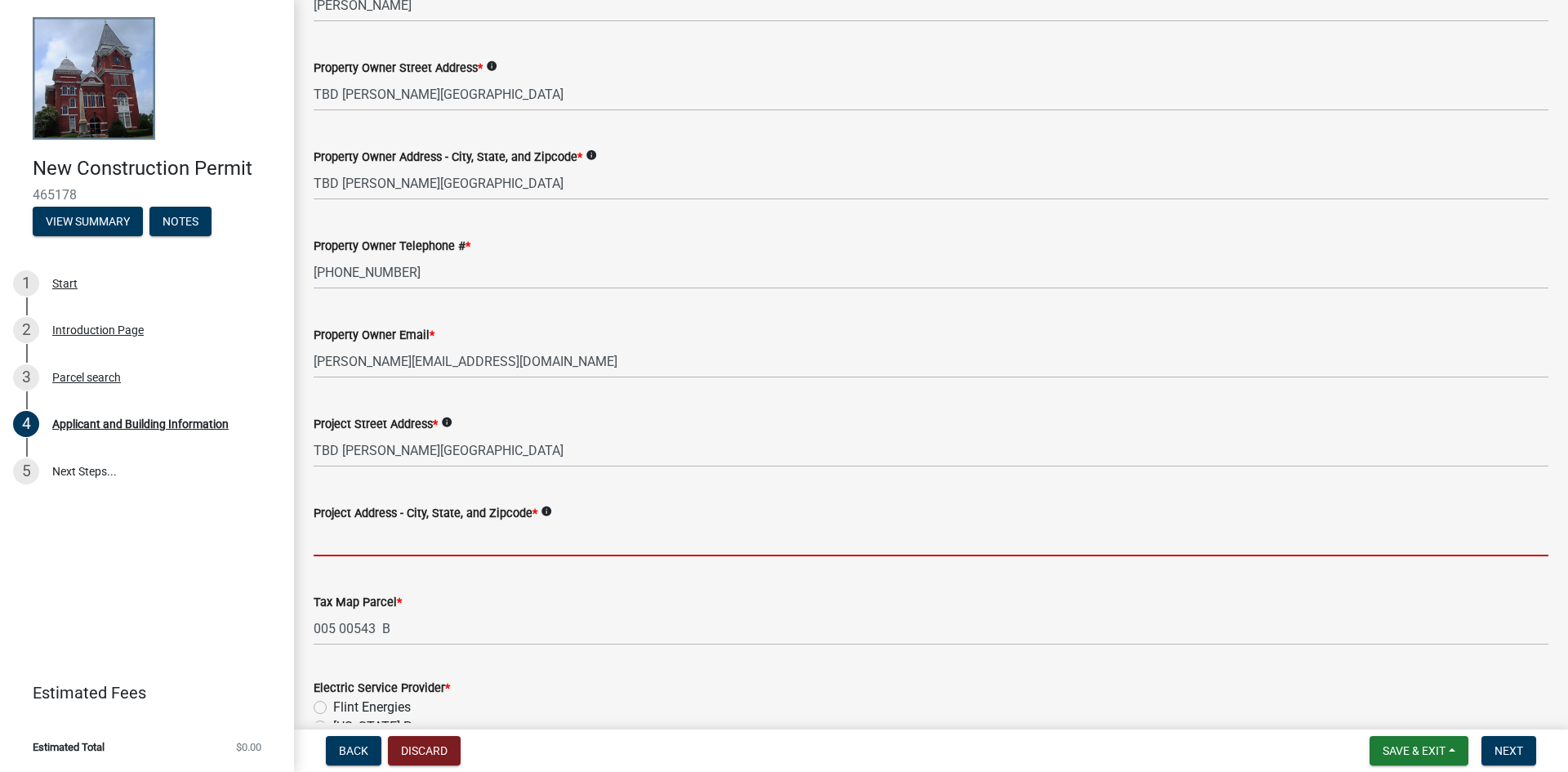
drag, startPoint x: 474, startPoint y: 527, endPoint x: 430, endPoint y: 526, distance: 44.0
click at [430, 526] on input "Project Address - City, State, and Zipcode *" at bounding box center [931, 539] width 1235 height 33
click at [396, 536] on input "Project Address - City, State, and Zipcode *" at bounding box center [931, 539] width 1235 height 33
paste input "TBD [PERSON_NAME][GEOGRAPHIC_DATA]"
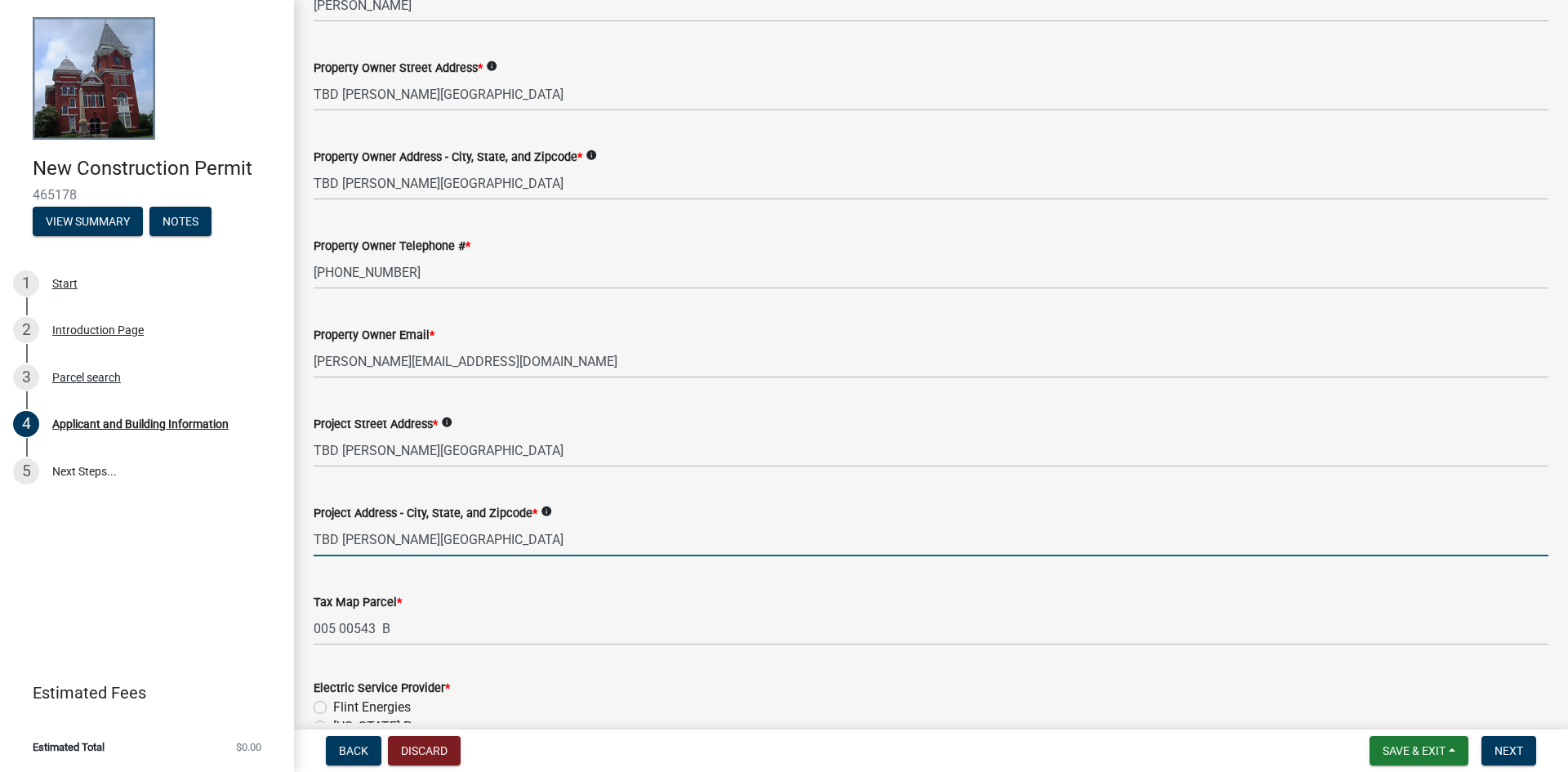
click at [492, 540] on input "TBD [PERSON_NAME][GEOGRAPHIC_DATA]" at bounding box center [931, 539] width 1235 height 33
type input "TBD [PERSON_NAME][GEOGRAPHIC_DATA]"
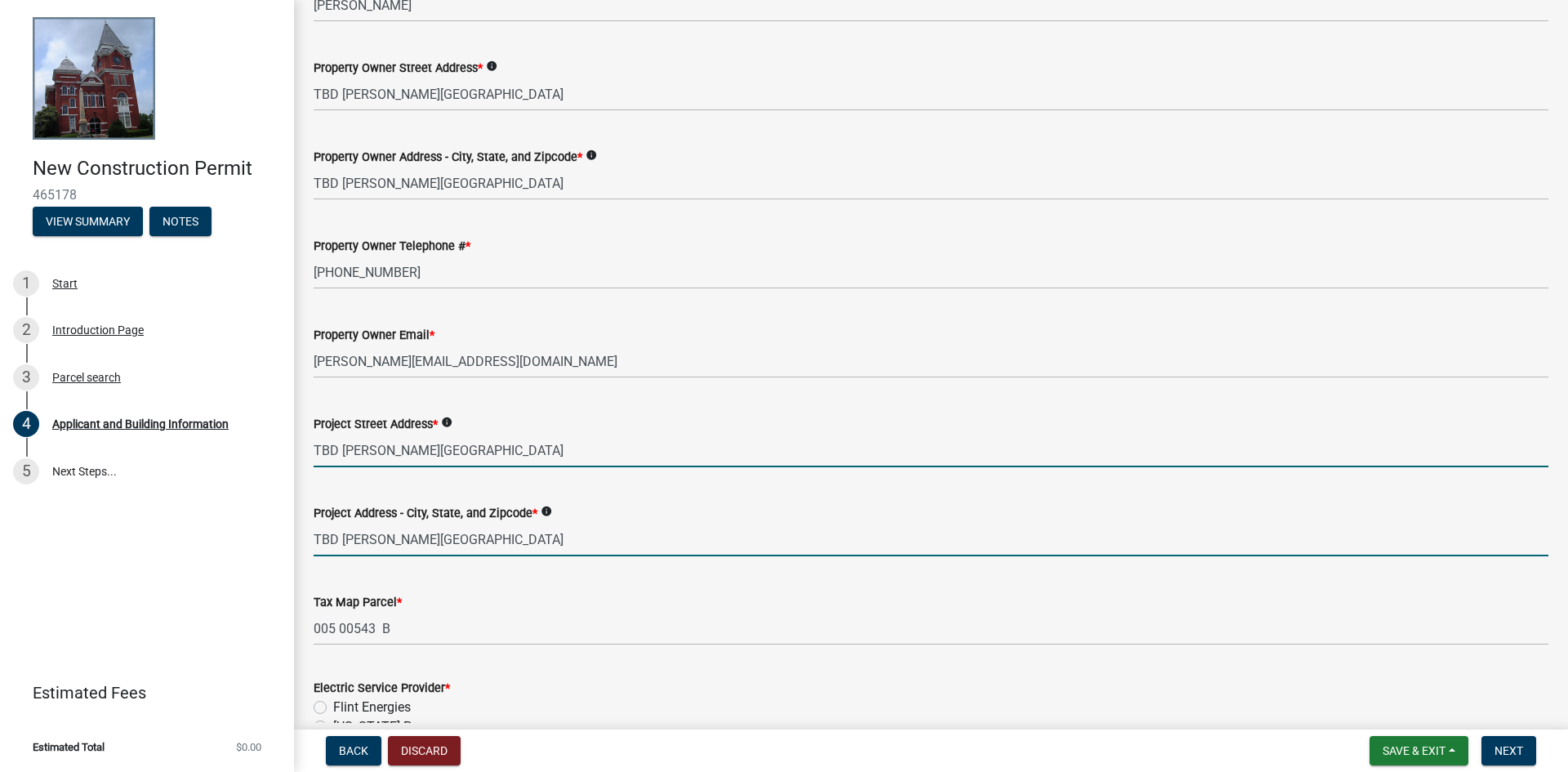
click at [488, 453] on input "TBD [PERSON_NAME][GEOGRAPHIC_DATA]" at bounding box center [931, 450] width 1235 height 33
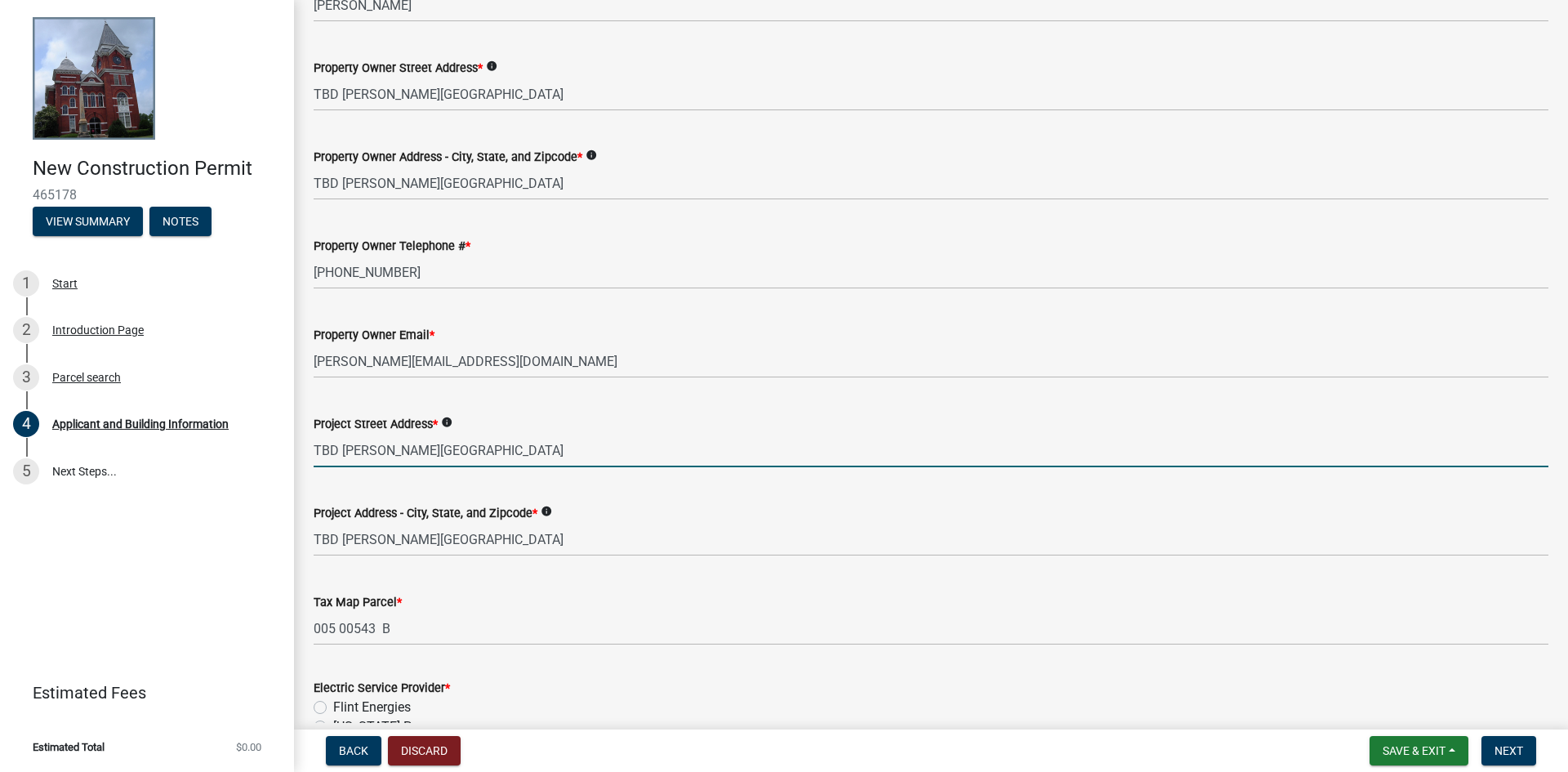
type input "TBD [PERSON_NAME][GEOGRAPHIC_DATA]"
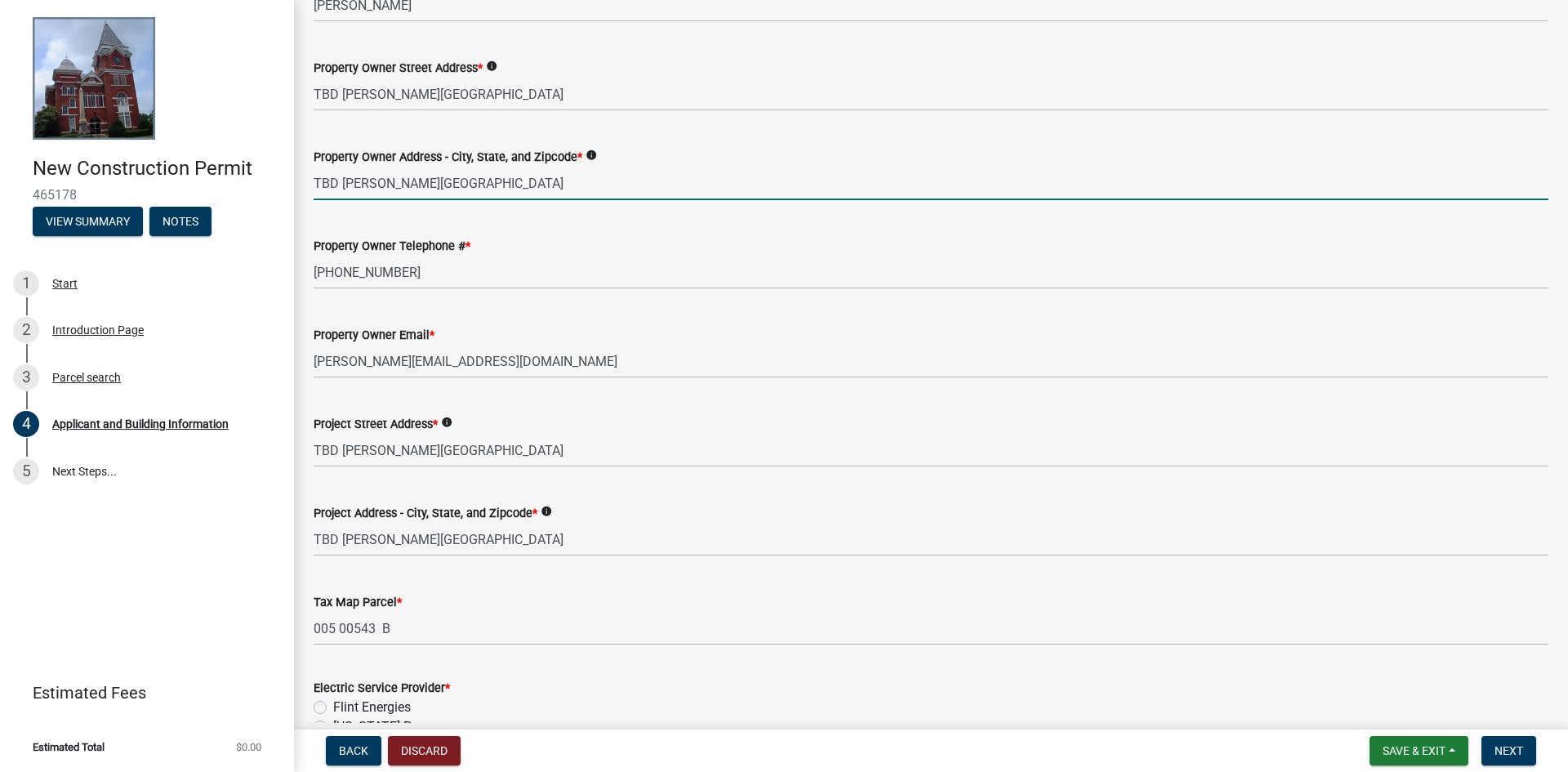
click at [489, 188] on input "TBD [PERSON_NAME][GEOGRAPHIC_DATA]" at bounding box center [931, 183] width 1235 height 33
type input "TBD [PERSON_NAME][GEOGRAPHIC_DATA]"
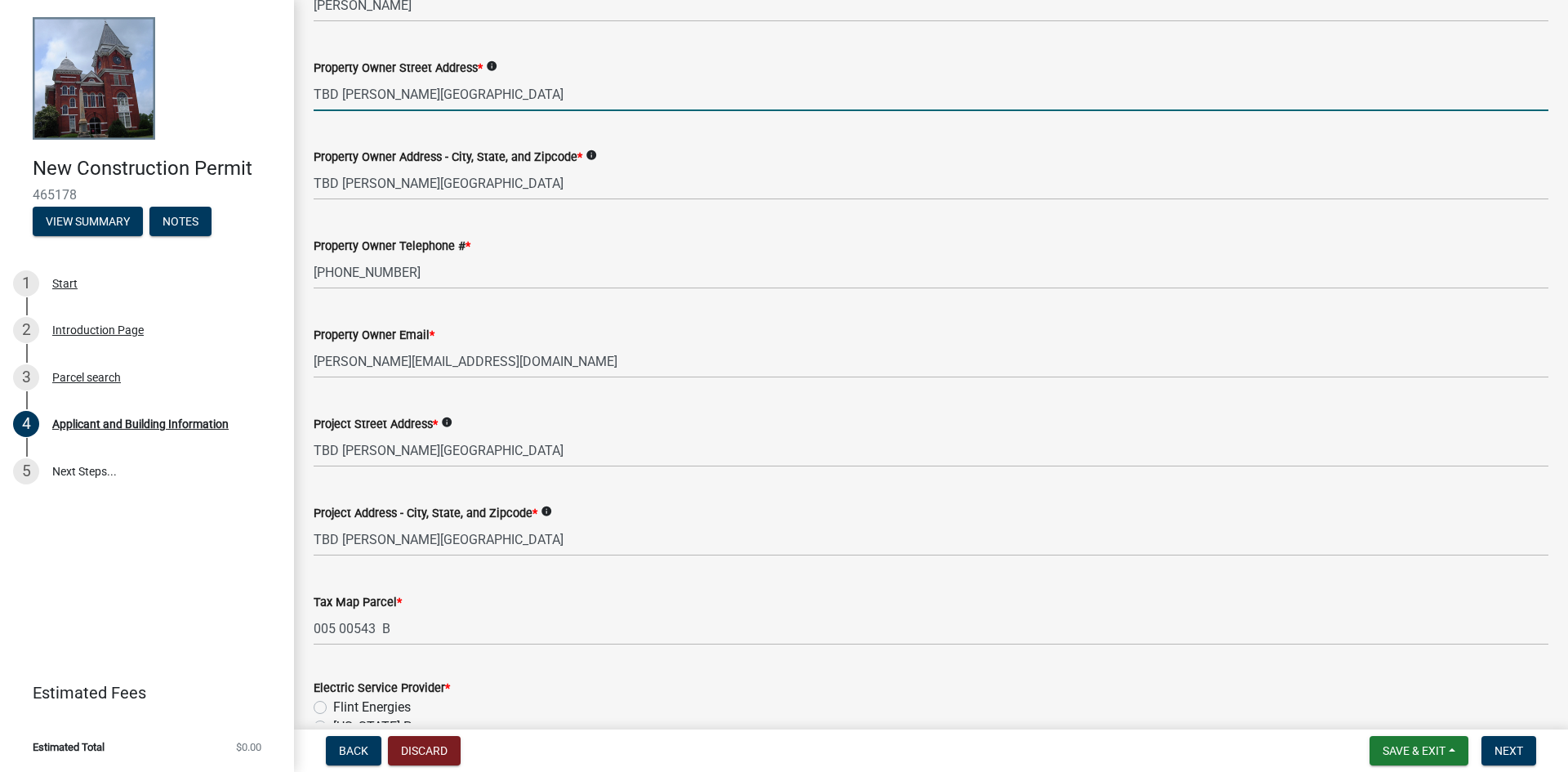
click at [488, 96] on input "TBD [PERSON_NAME][GEOGRAPHIC_DATA]" at bounding box center [931, 94] width 1235 height 33
click at [494, 96] on input "TBD [PERSON_NAME][GEOGRAPHIC_DATA]" at bounding box center [931, 94] width 1235 height 33
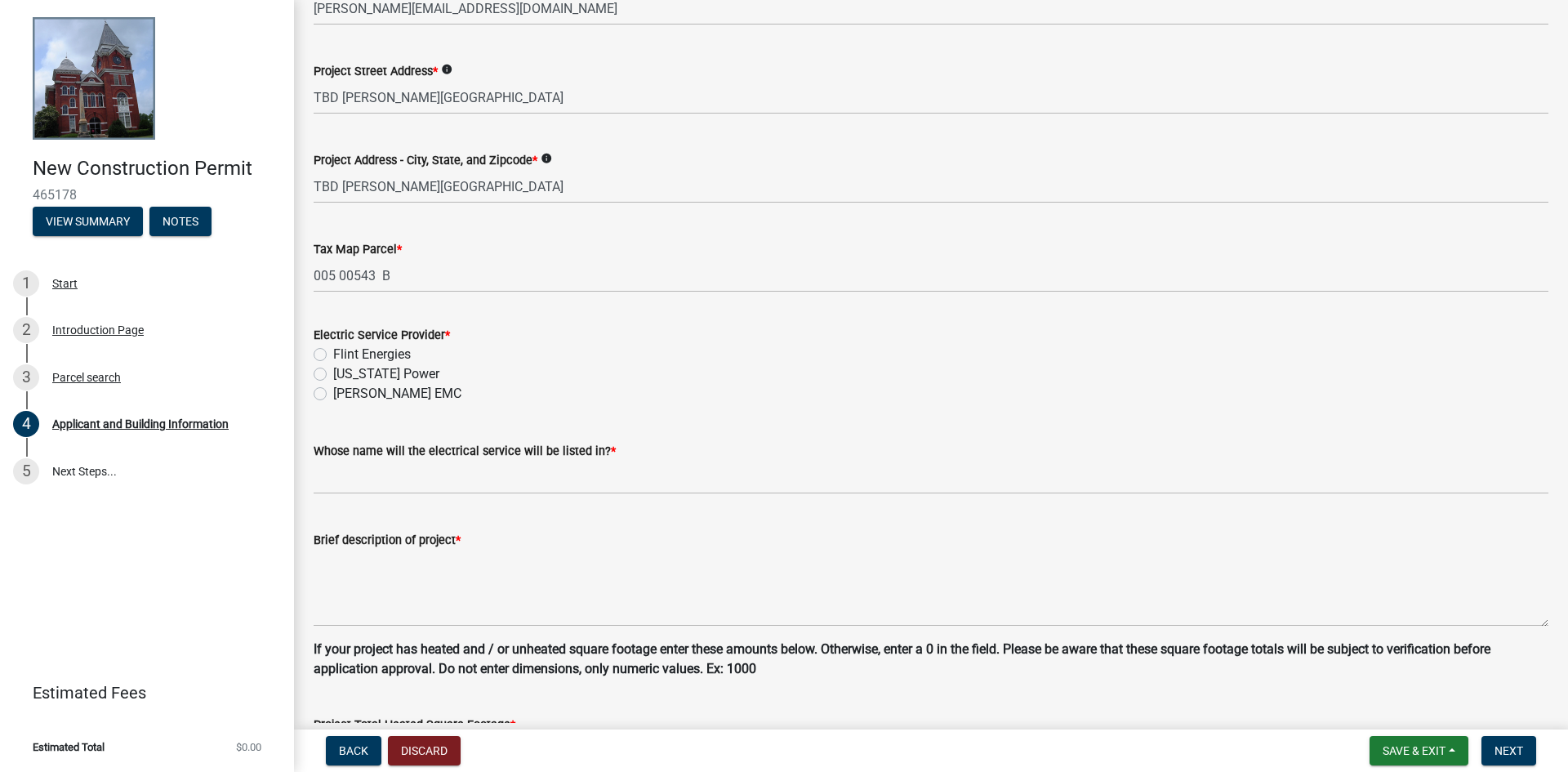
scroll to position [817, 0]
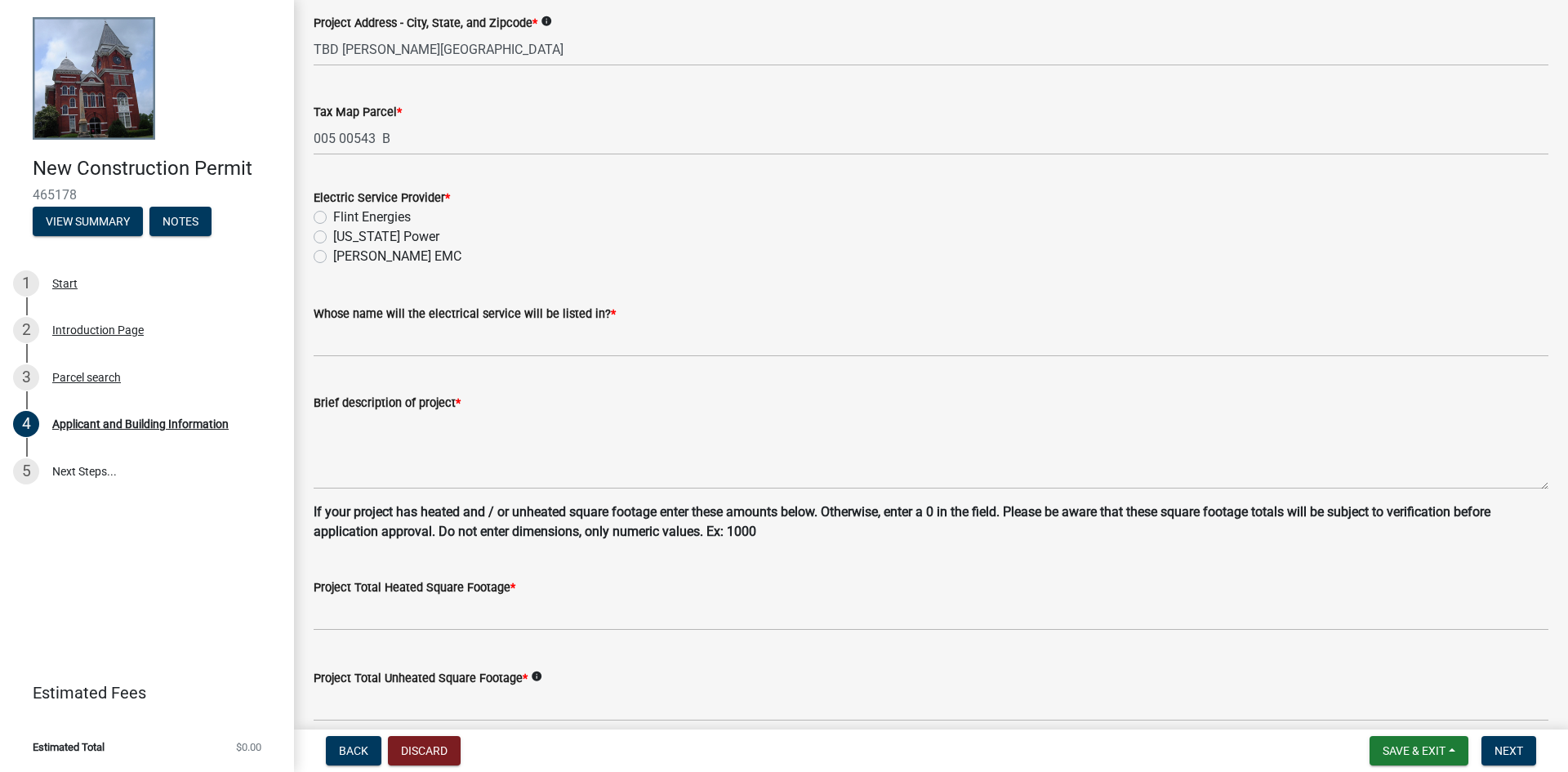
type input "TBD [PERSON_NAME][GEOGRAPHIC_DATA]"
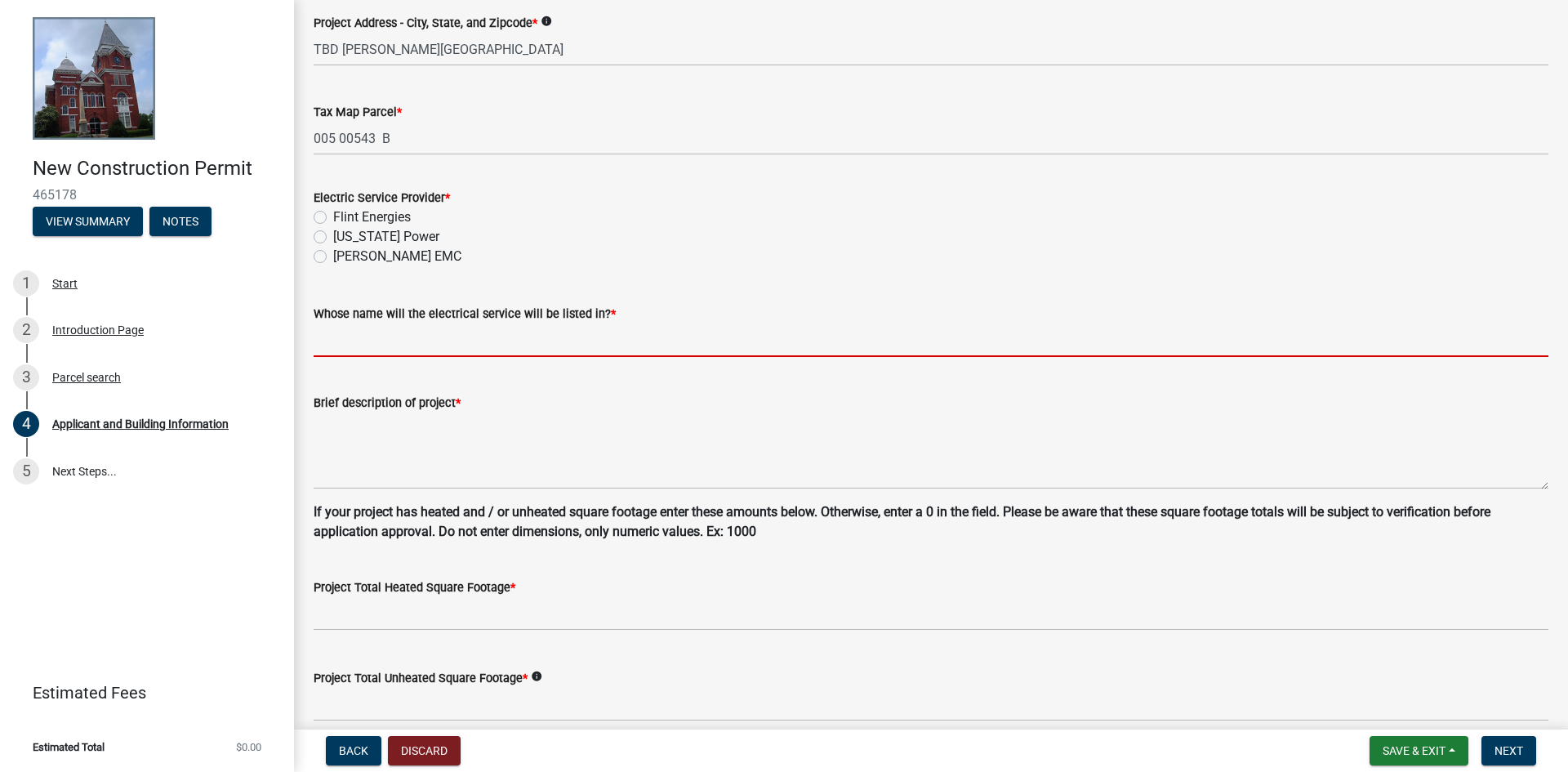
click at [474, 341] on input "Whose name will the electrical service will be listed in? *" at bounding box center [931, 339] width 1235 height 33
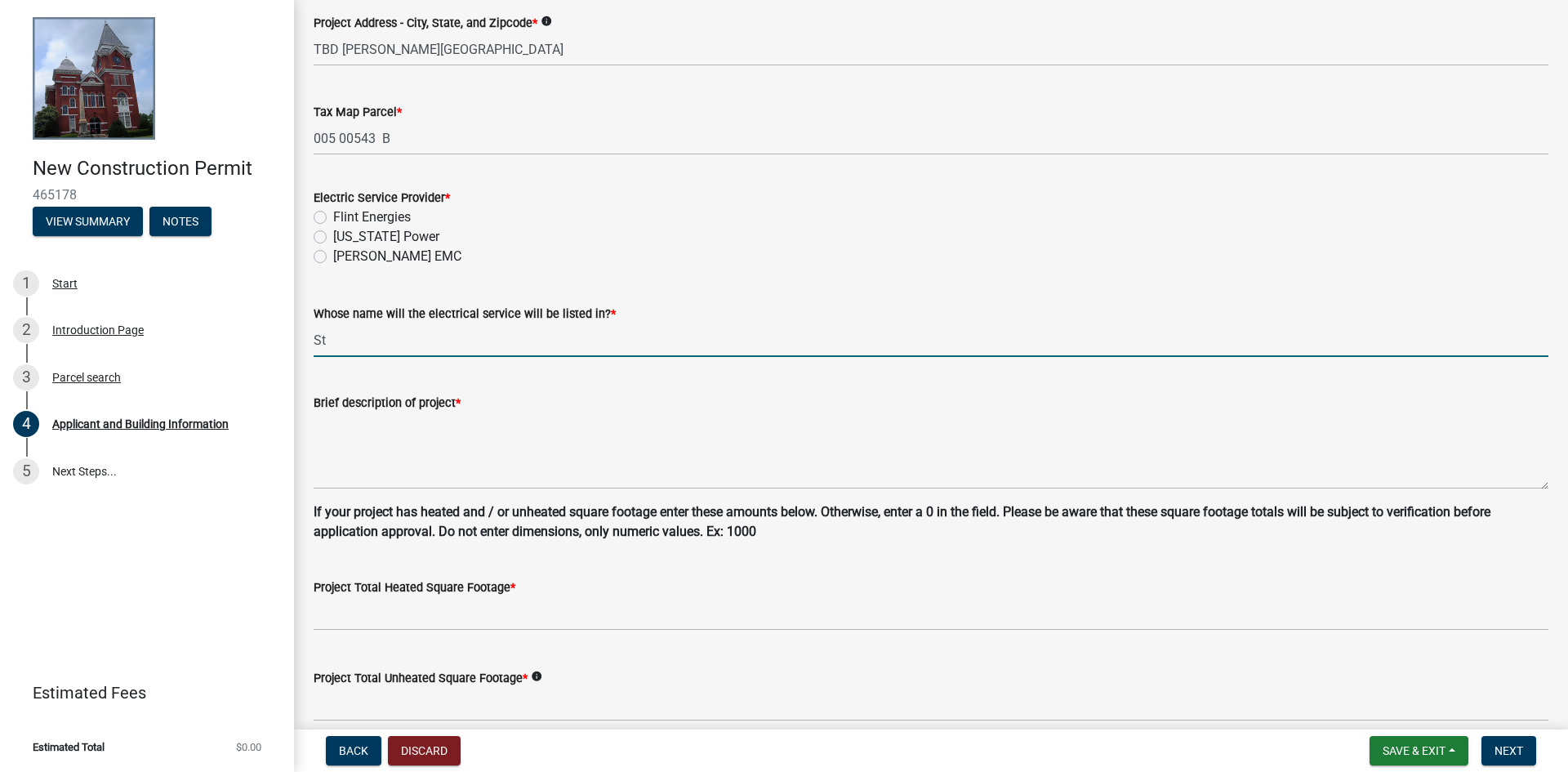
type input "S"
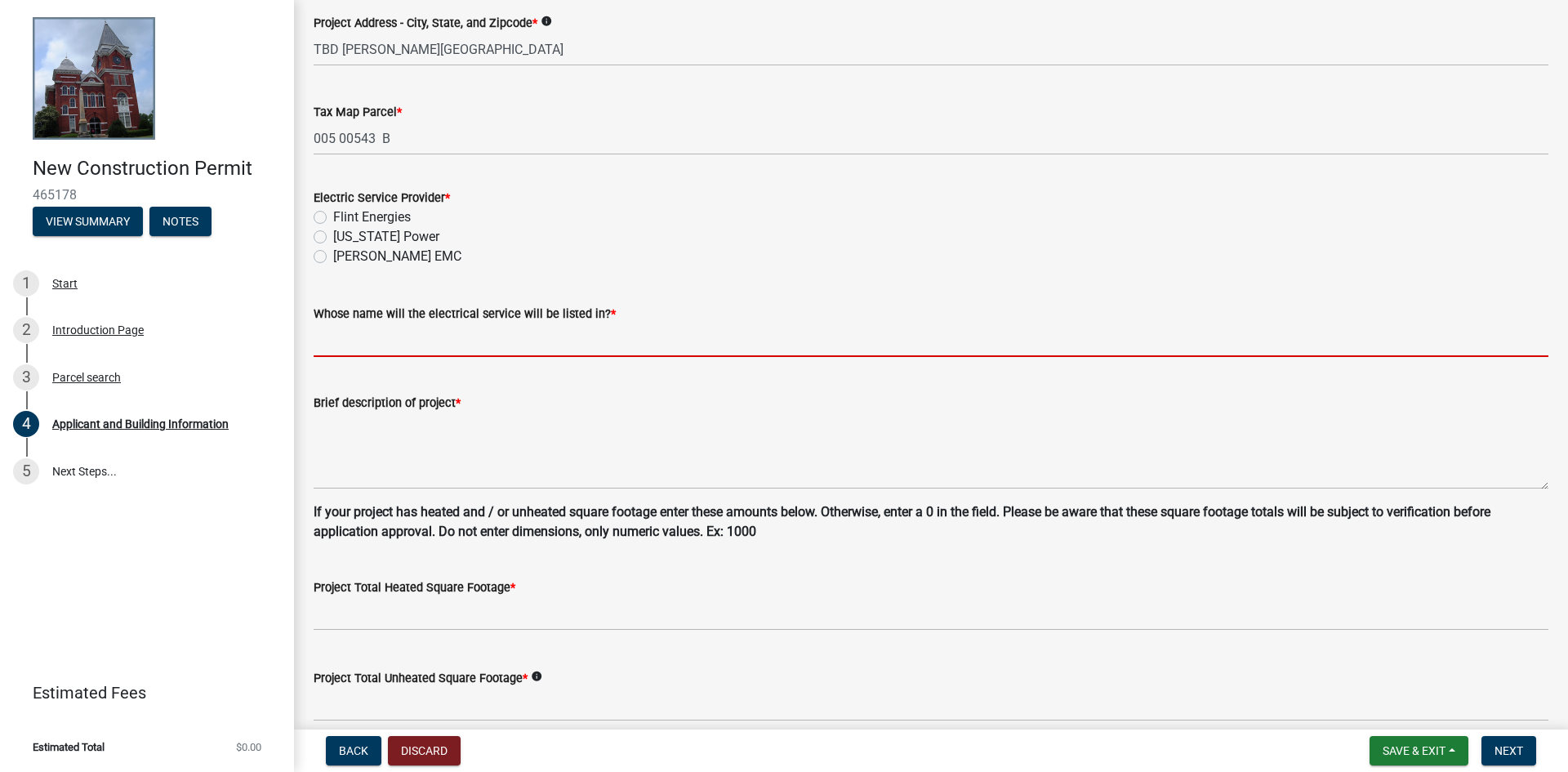
type input "K"
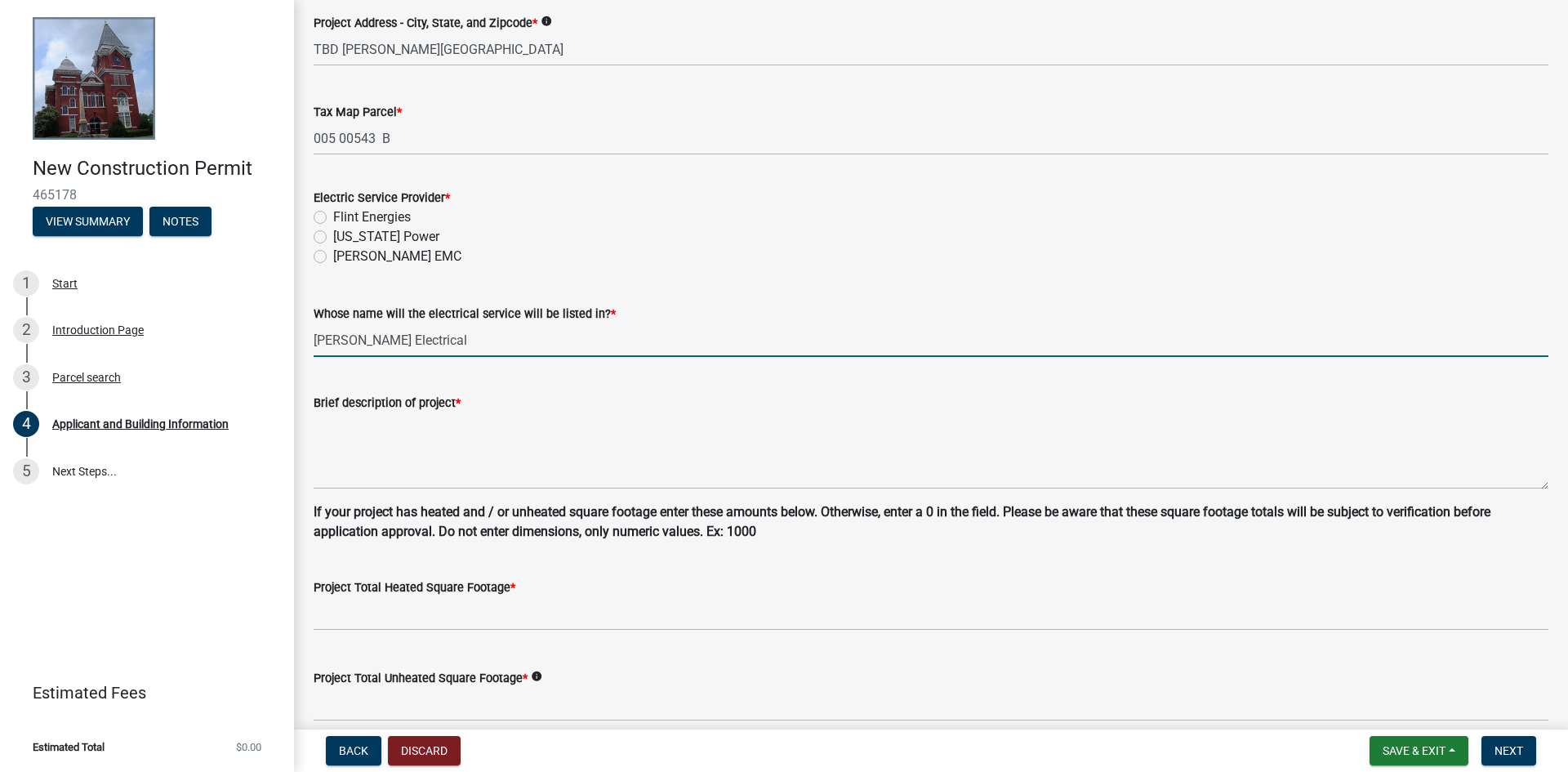
type input "[PERSON_NAME] Electrical"
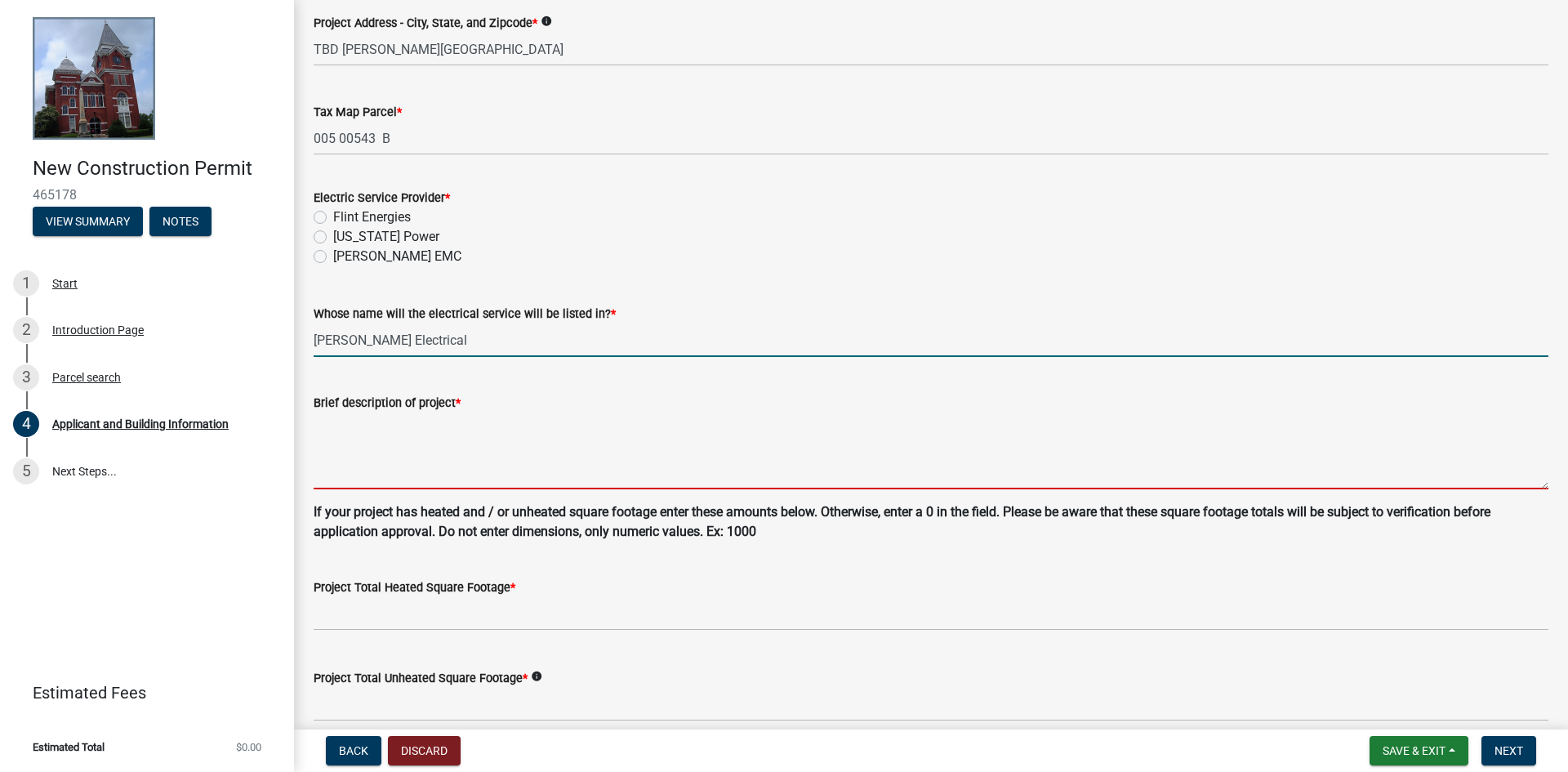
click at [441, 489] on textarea "Brief description of project *" at bounding box center [931, 450] width 1235 height 76
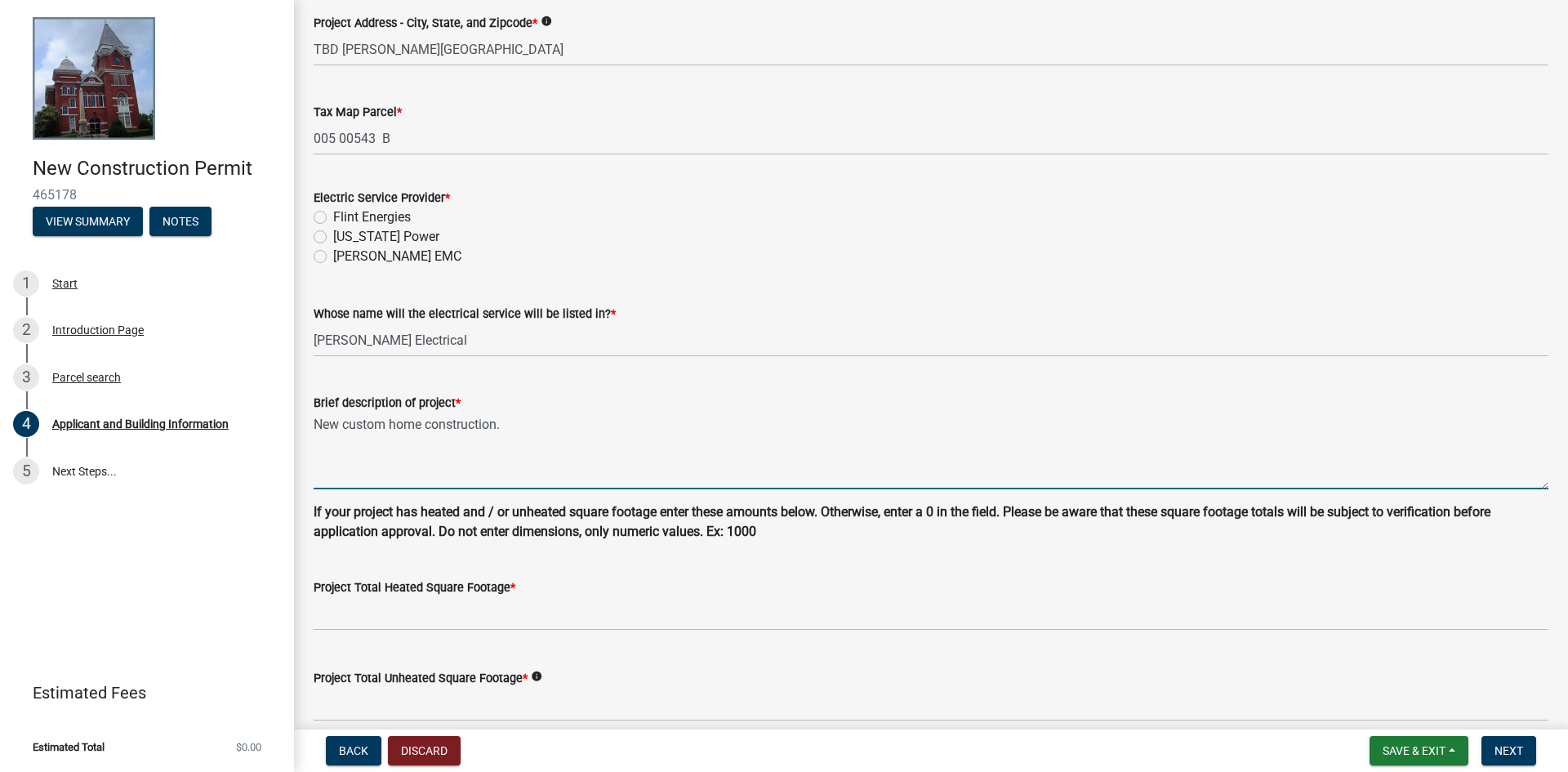
scroll to position [893, 0]
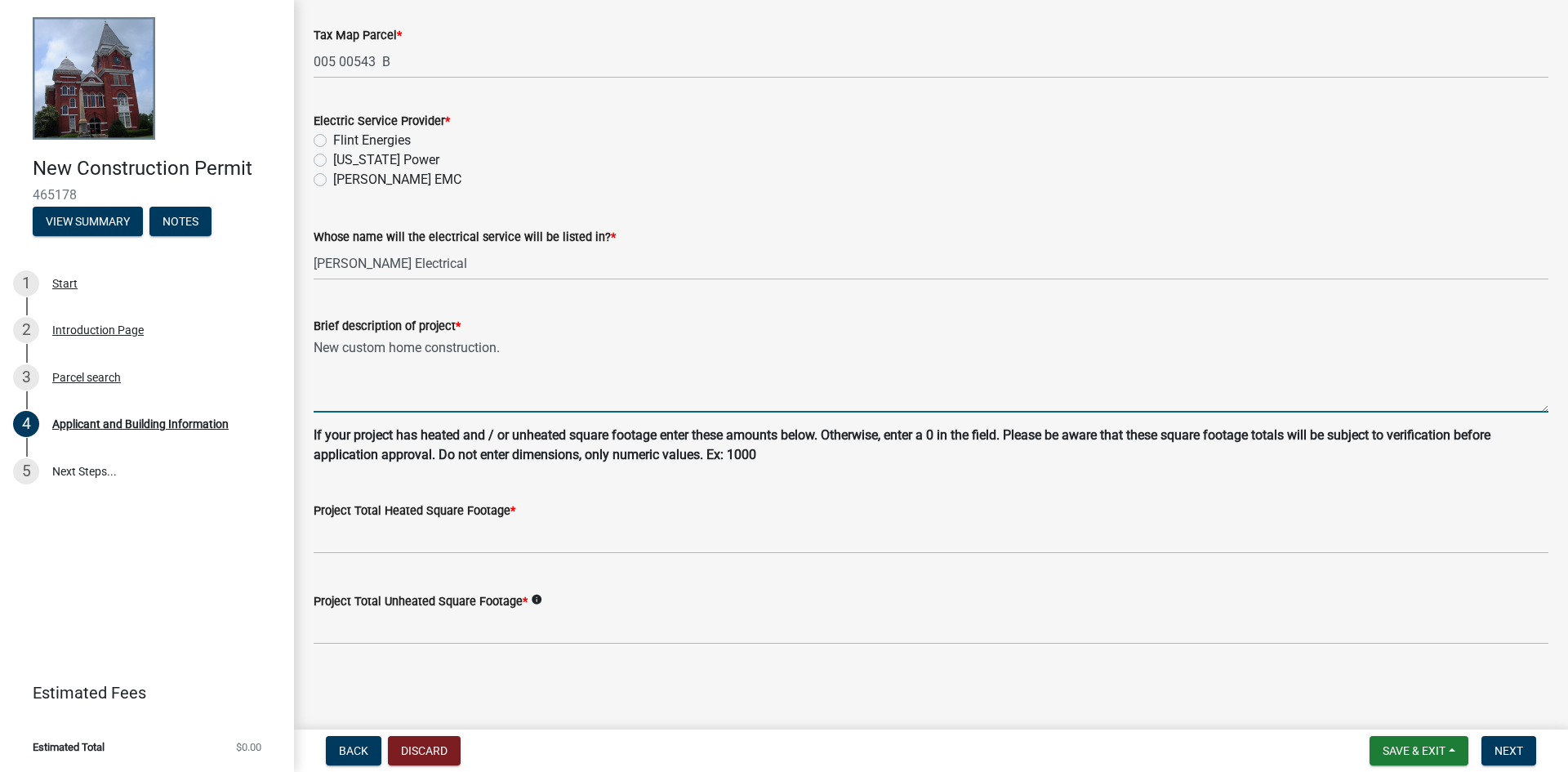
type textarea "New custom home construction."
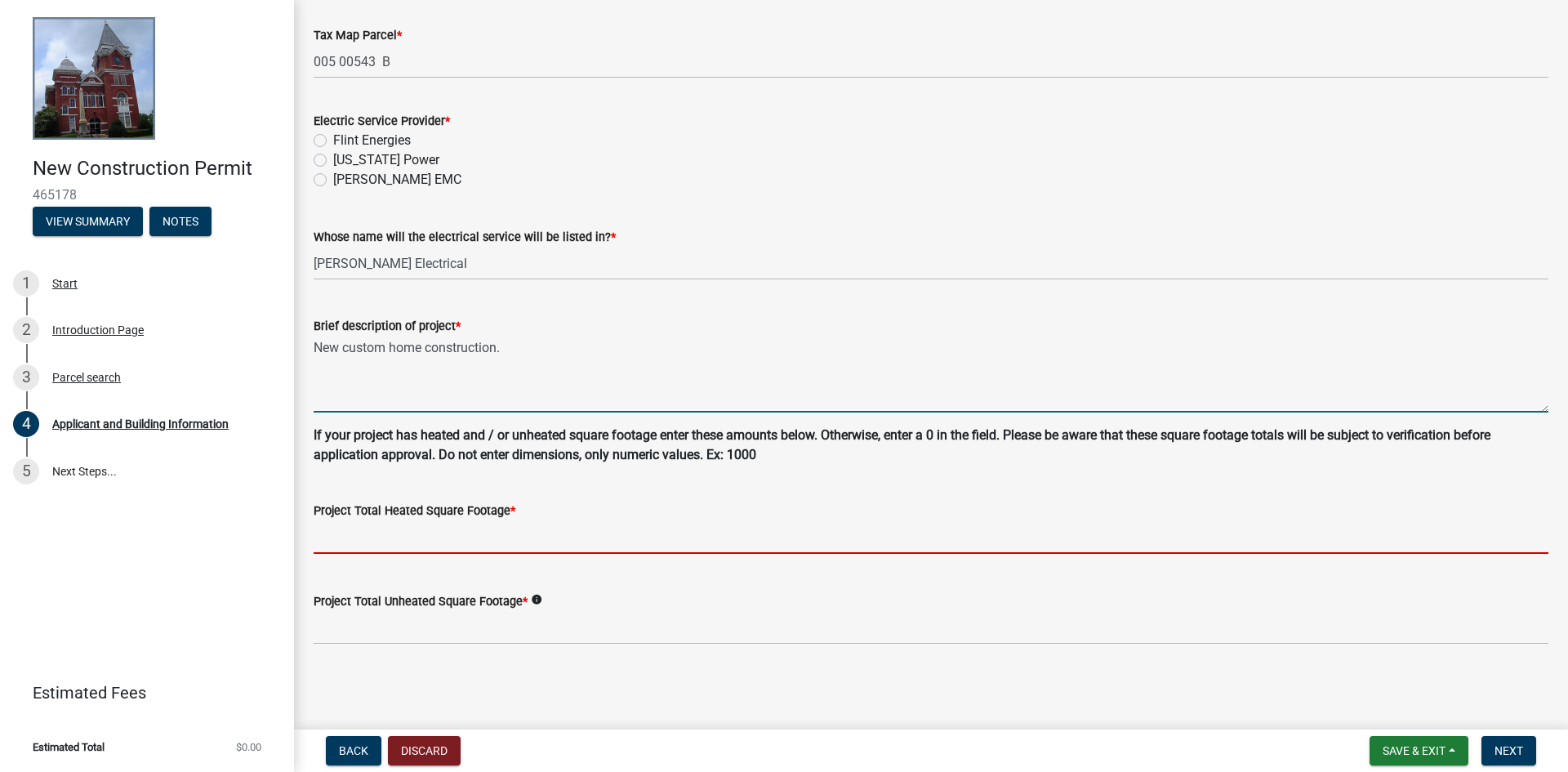
click at [417, 543] on input "text" at bounding box center [931, 536] width 1235 height 33
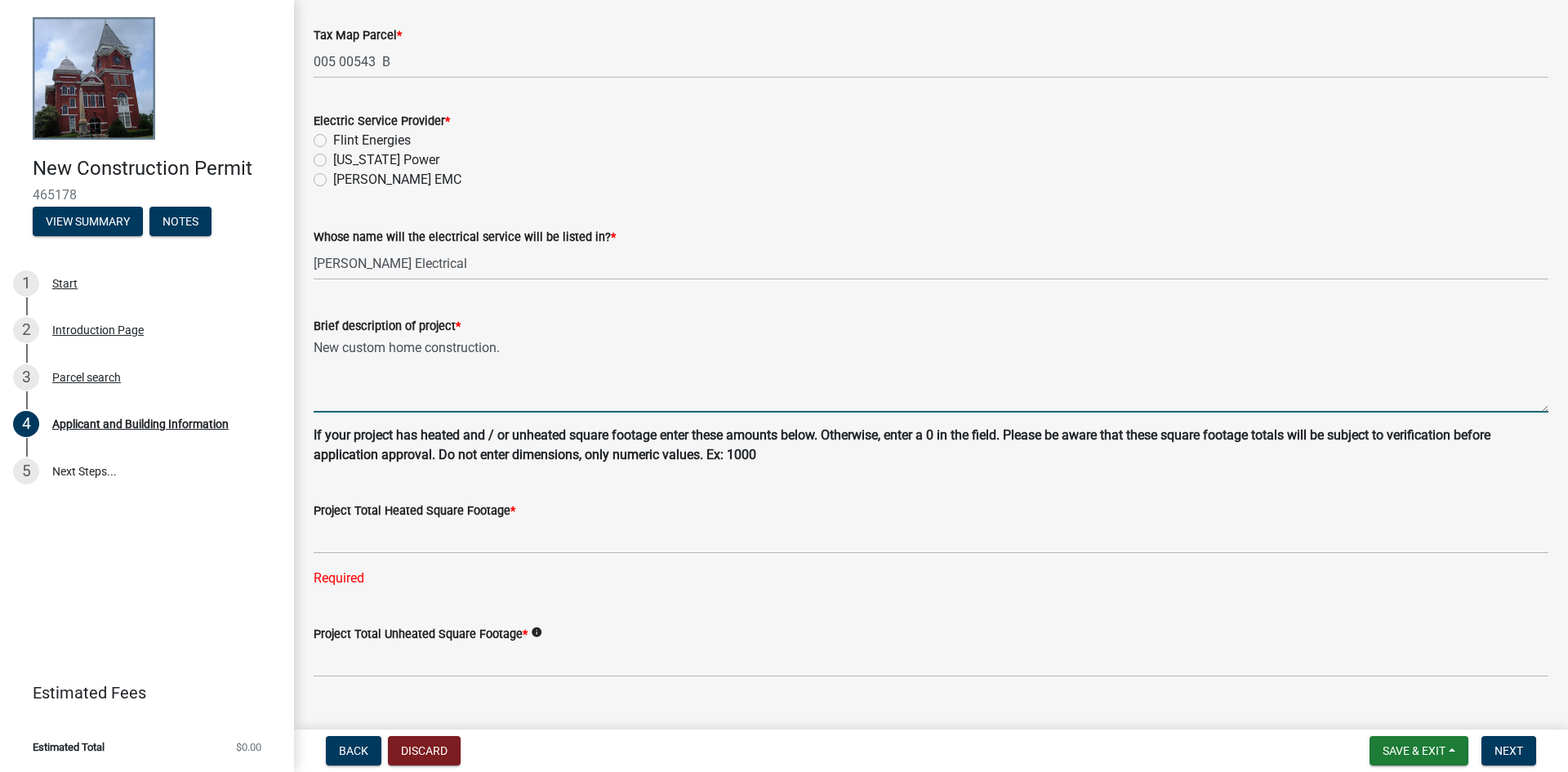
click at [381, 400] on textarea "New custom home construction." at bounding box center [931, 373] width 1235 height 76
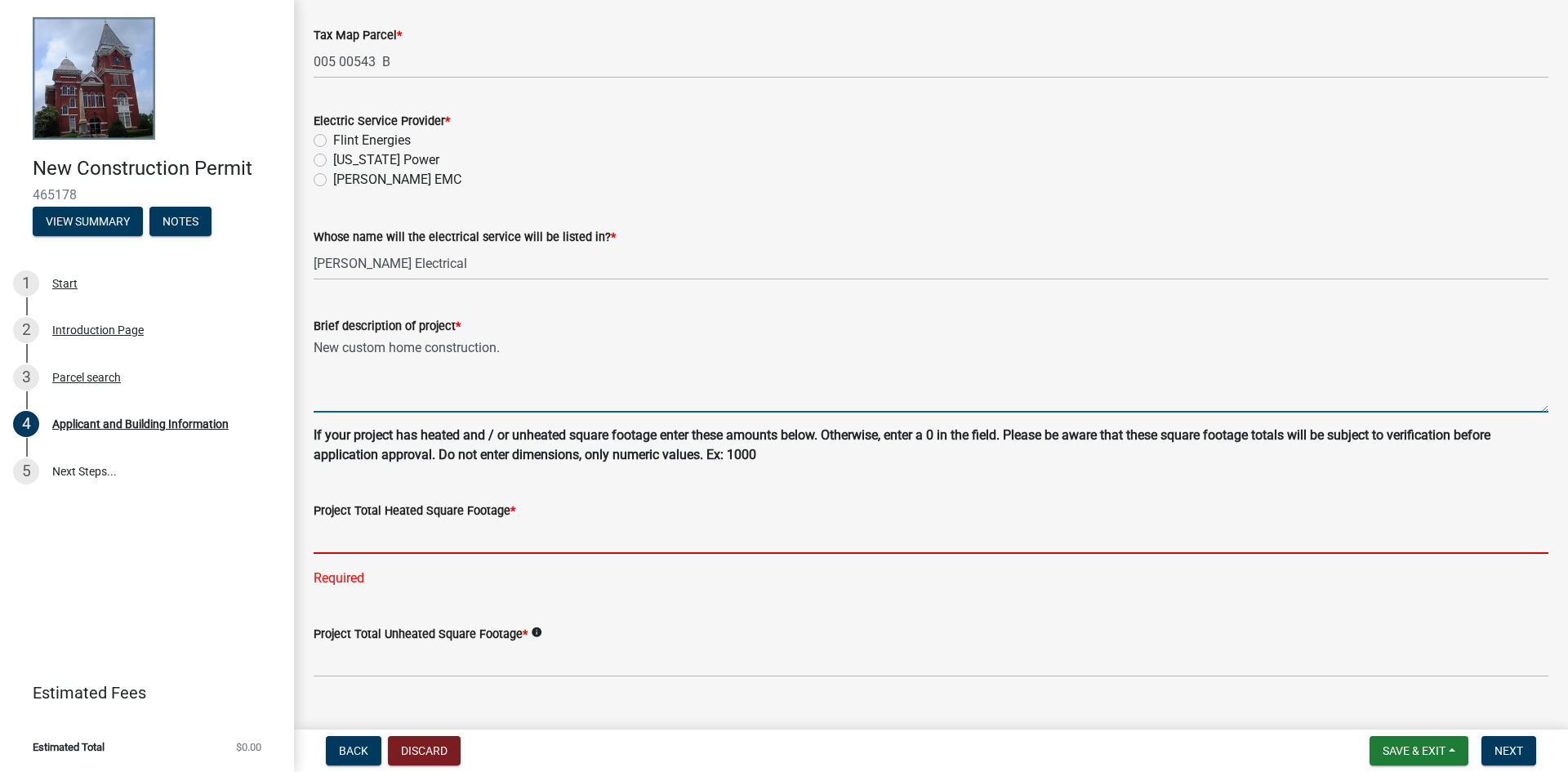
click at [384, 544] on input "text" at bounding box center [931, 536] width 1235 height 33
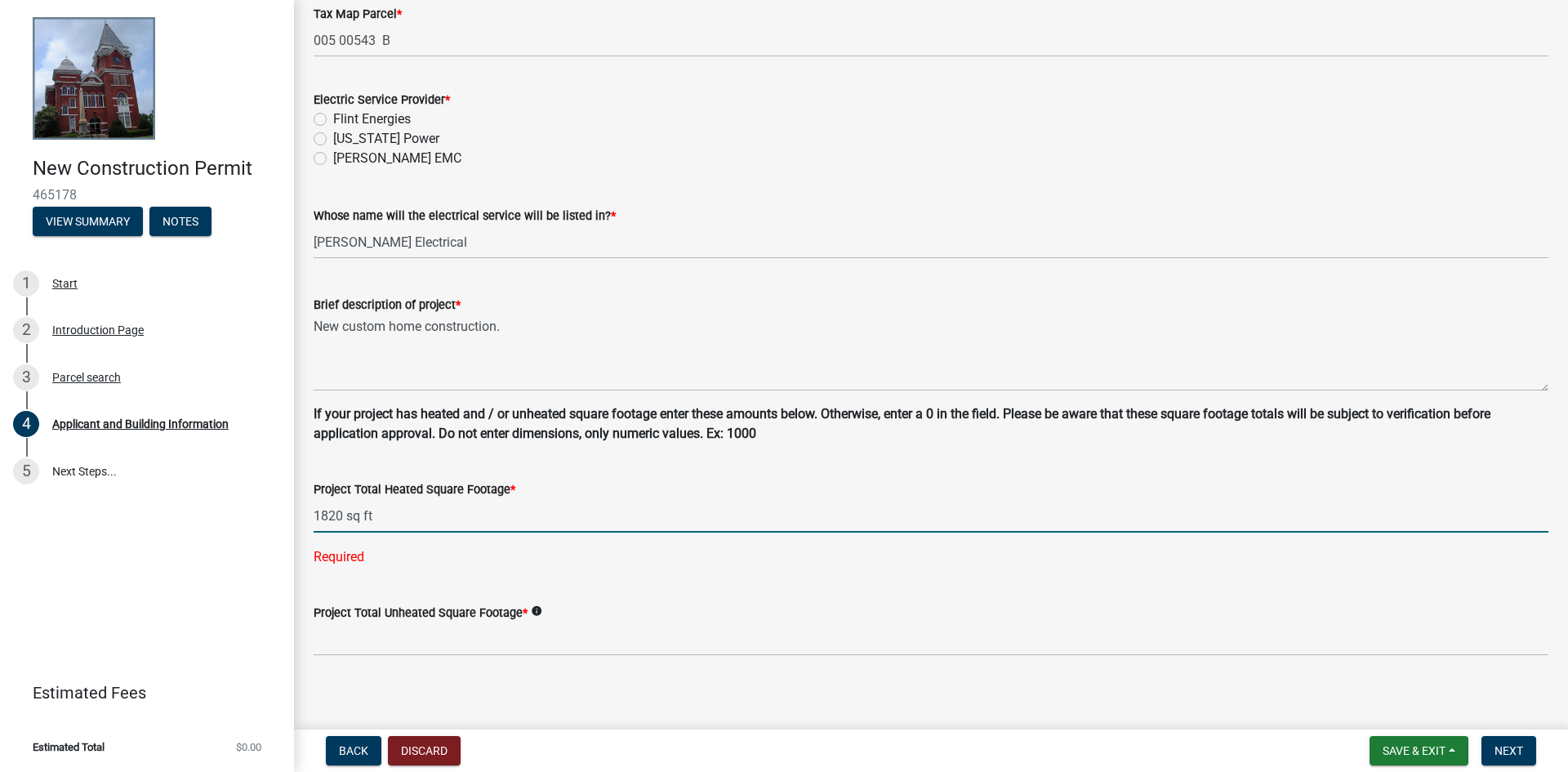
scroll to position [926, 0]
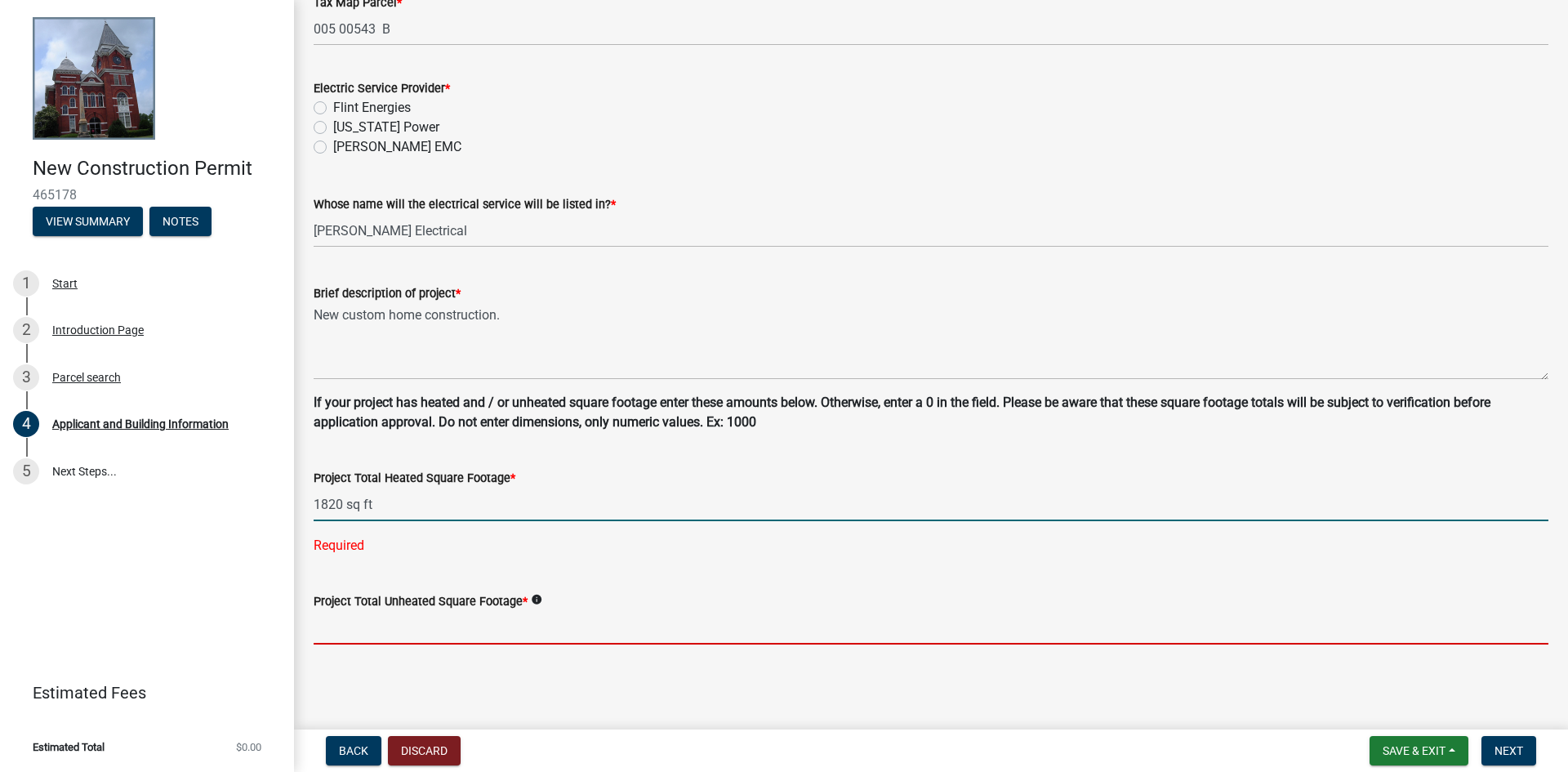
type input "1820"
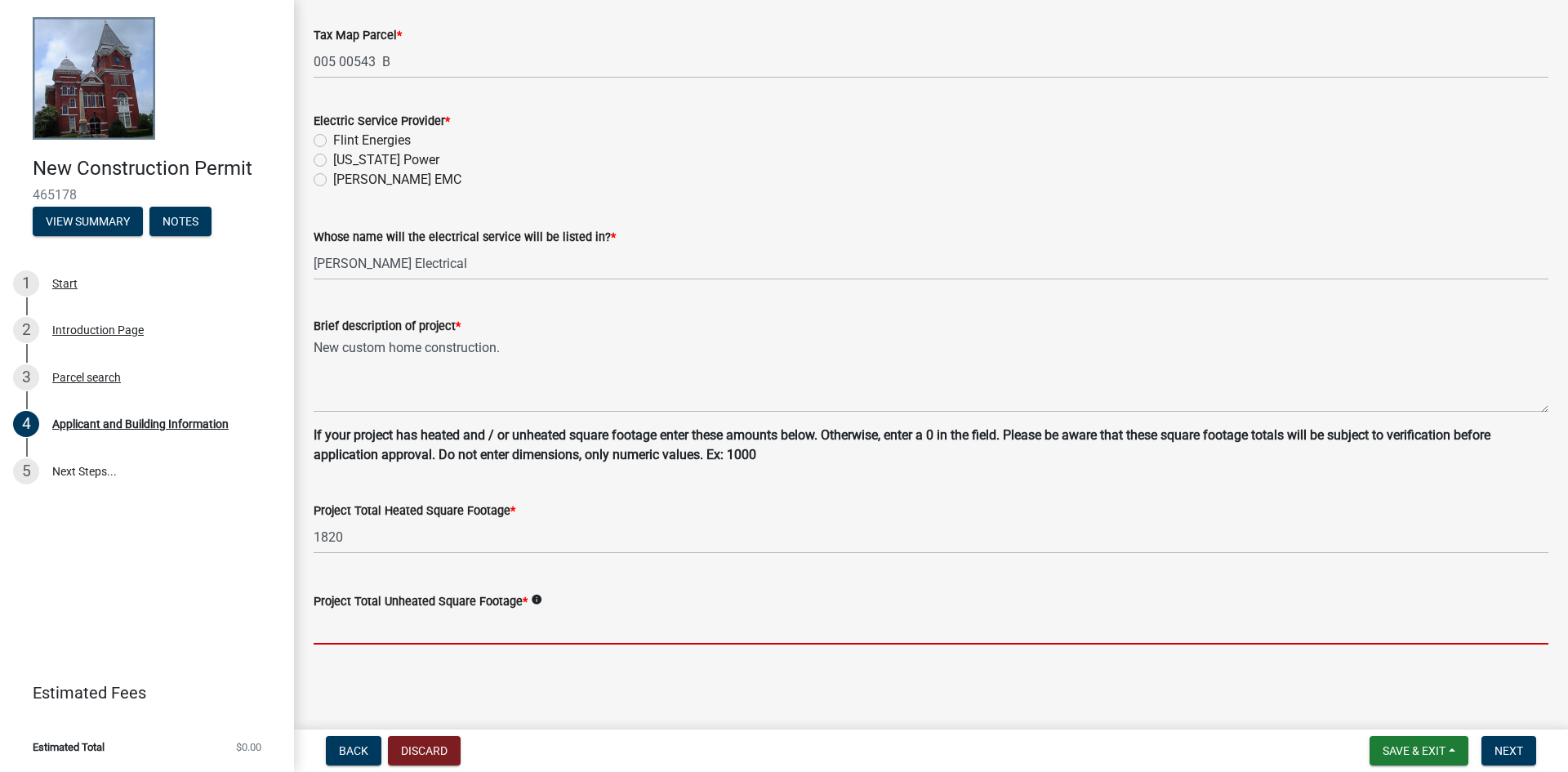
scroll to position [893, 0]
click at [438, 629] on input "text" at bounding box center [931, 627] width 1235 height 33
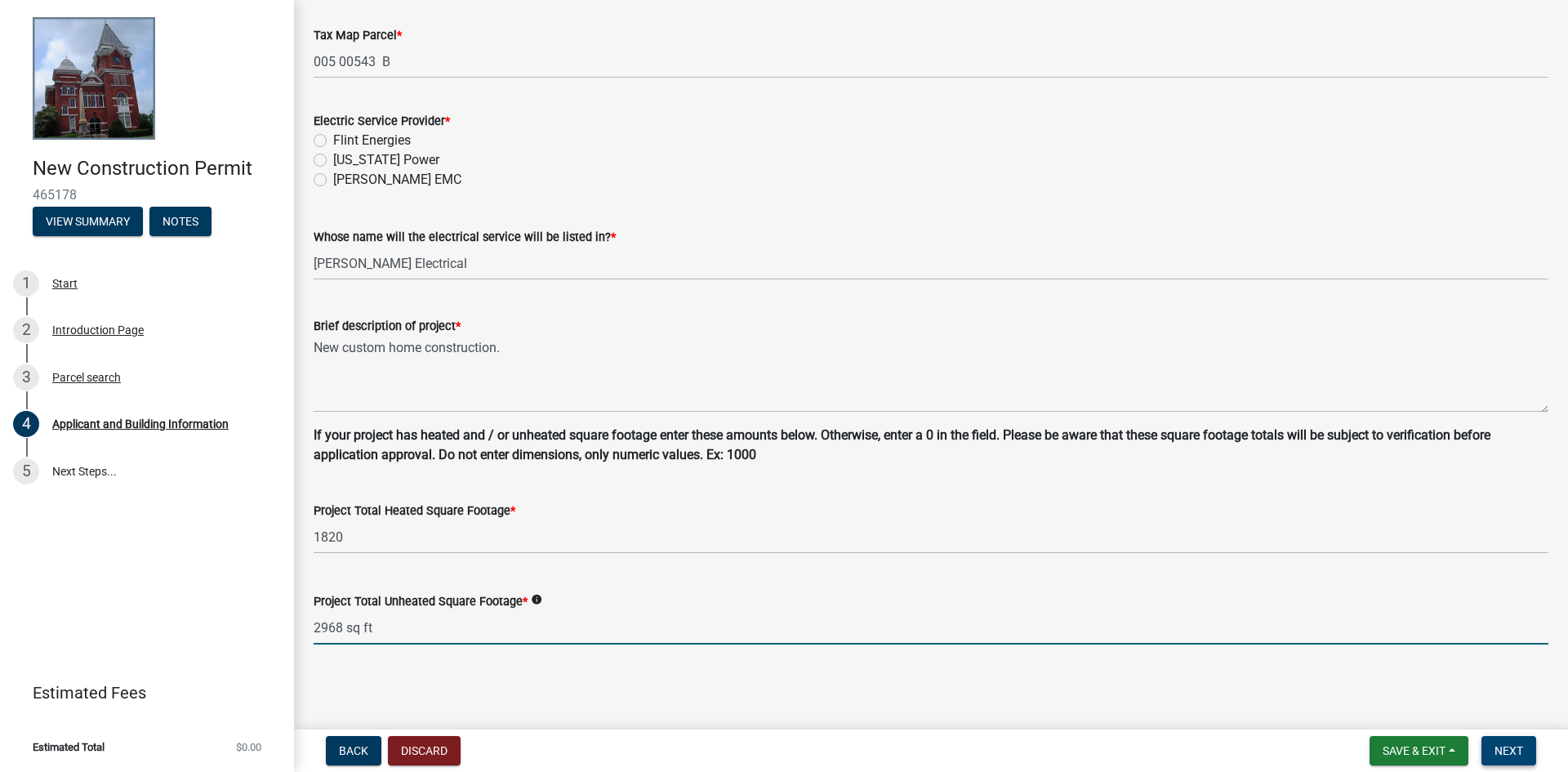
type input "2968"
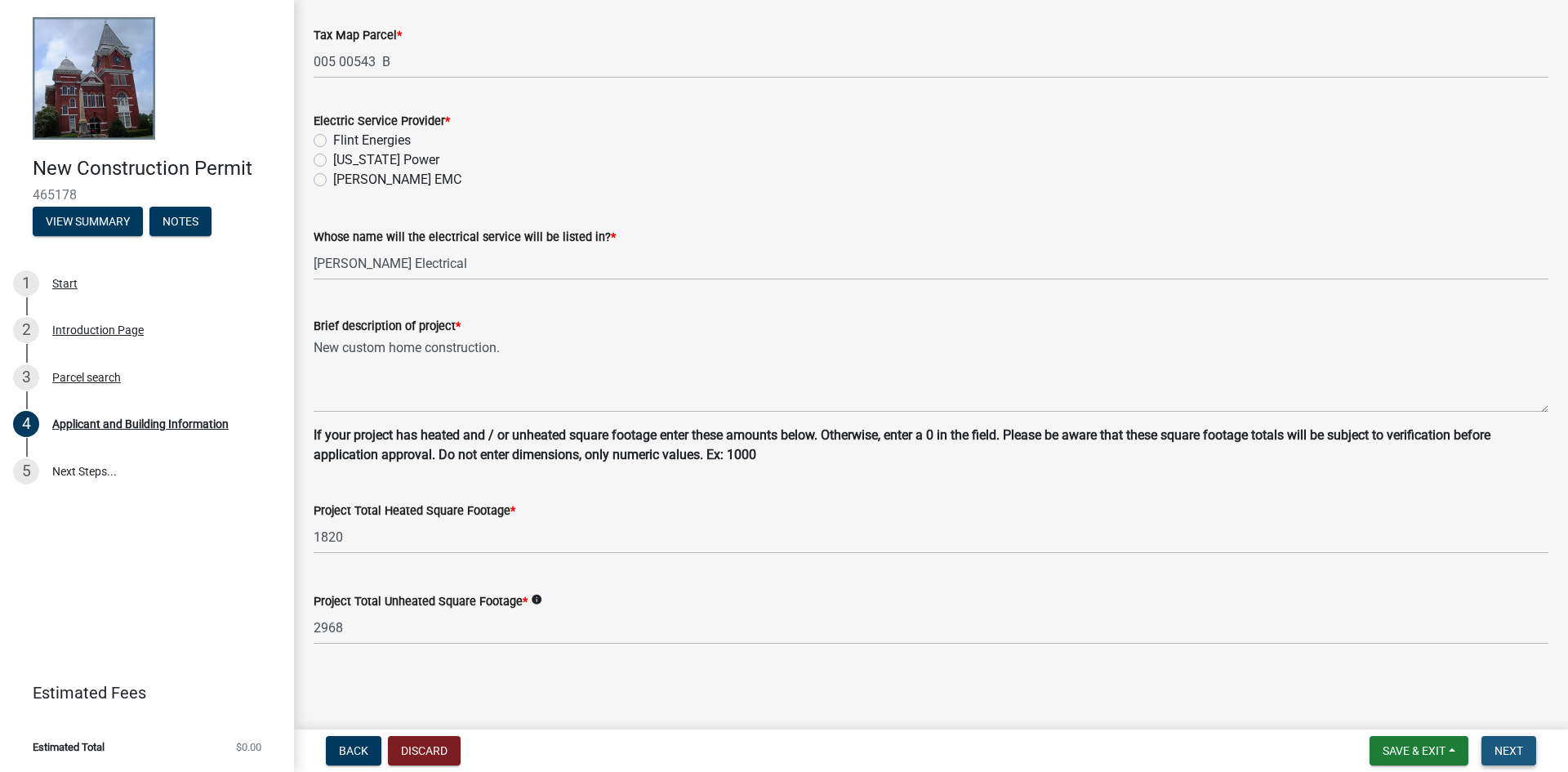
click at [1508, 741] on button "Next" at bounding box center [1509, 750] width 55 height 30
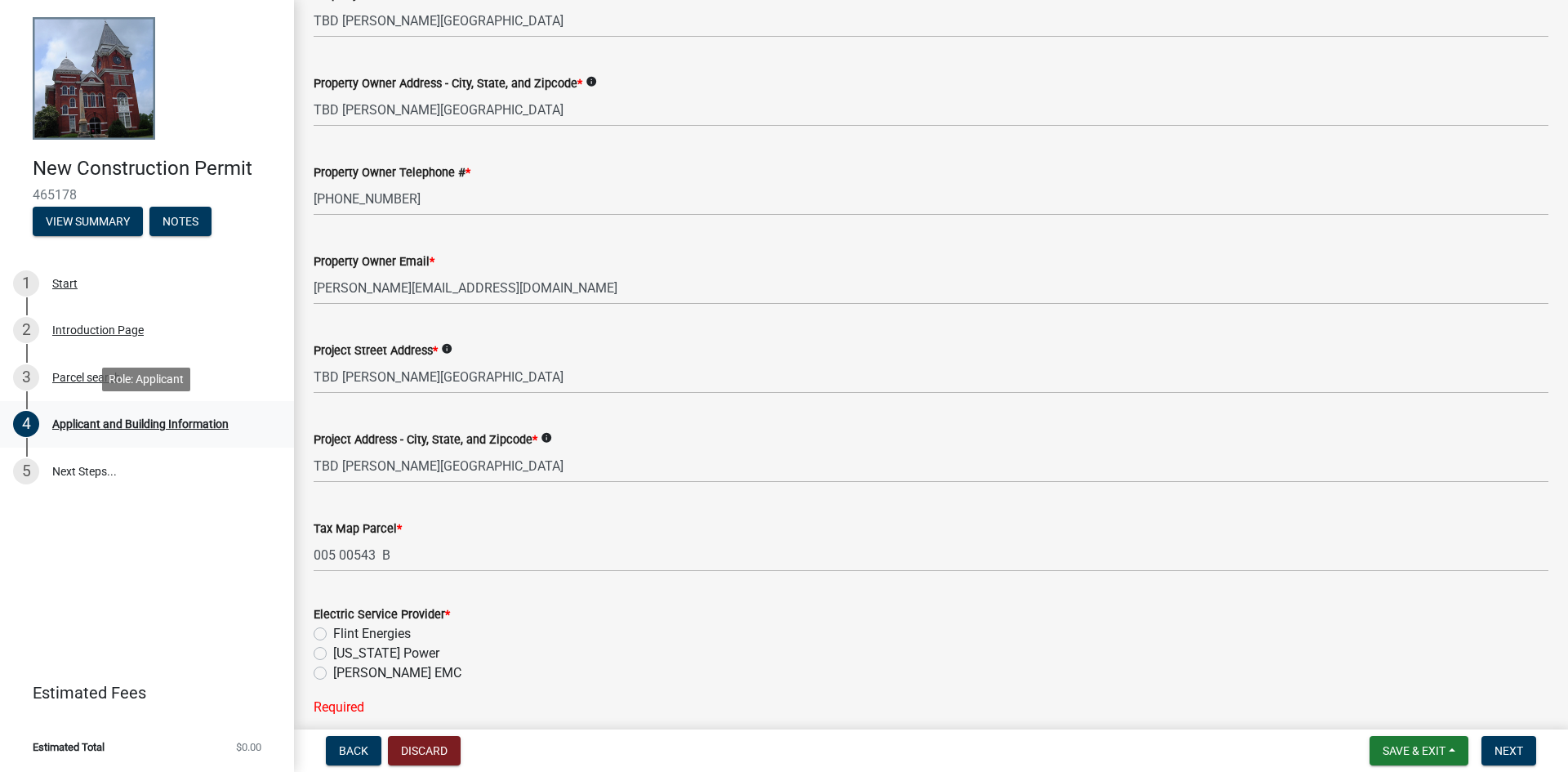
scroll to position [322, 0]
